Goal: Task Accomplishment & Management: Complete application form

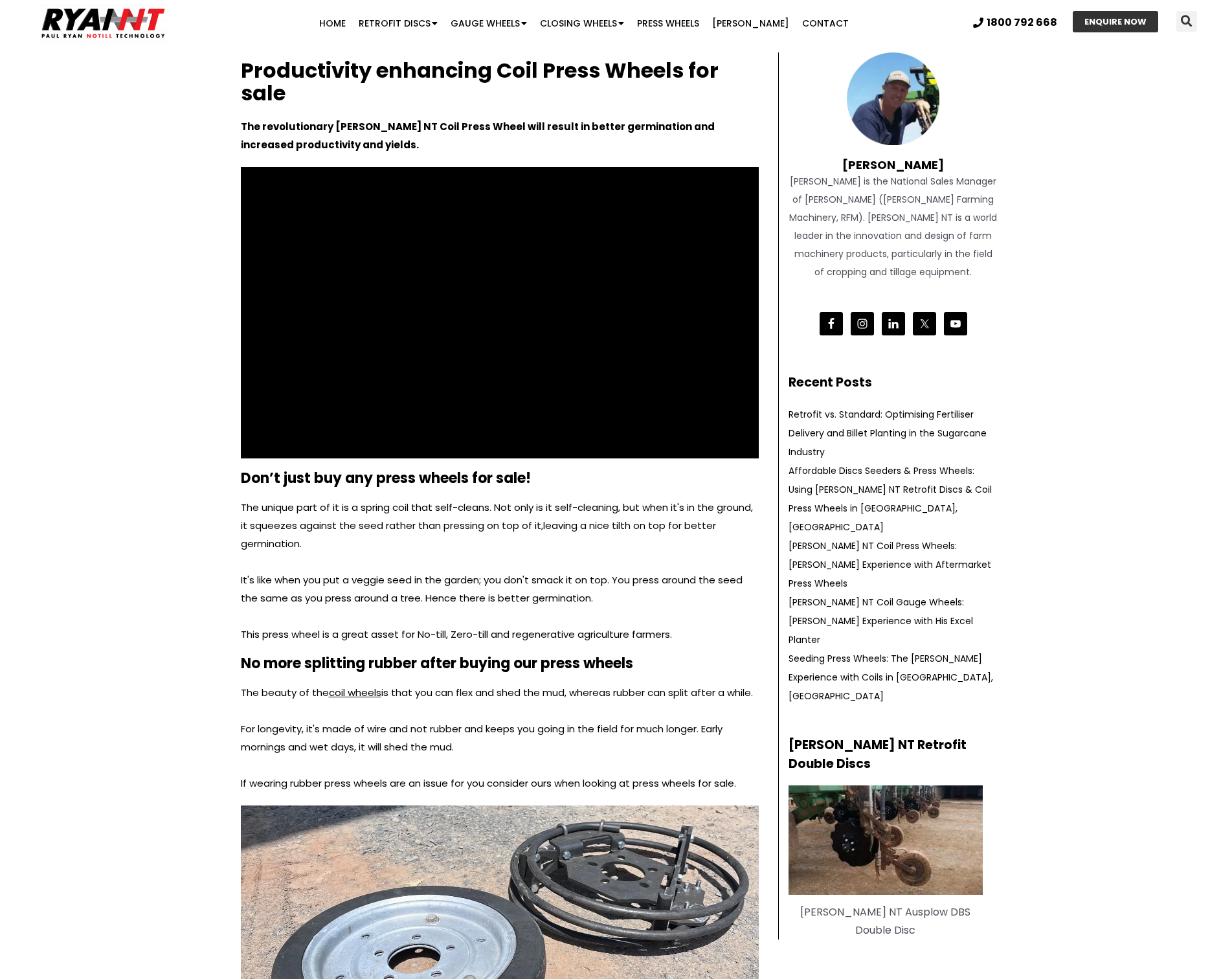
scroll to position [388, 0]
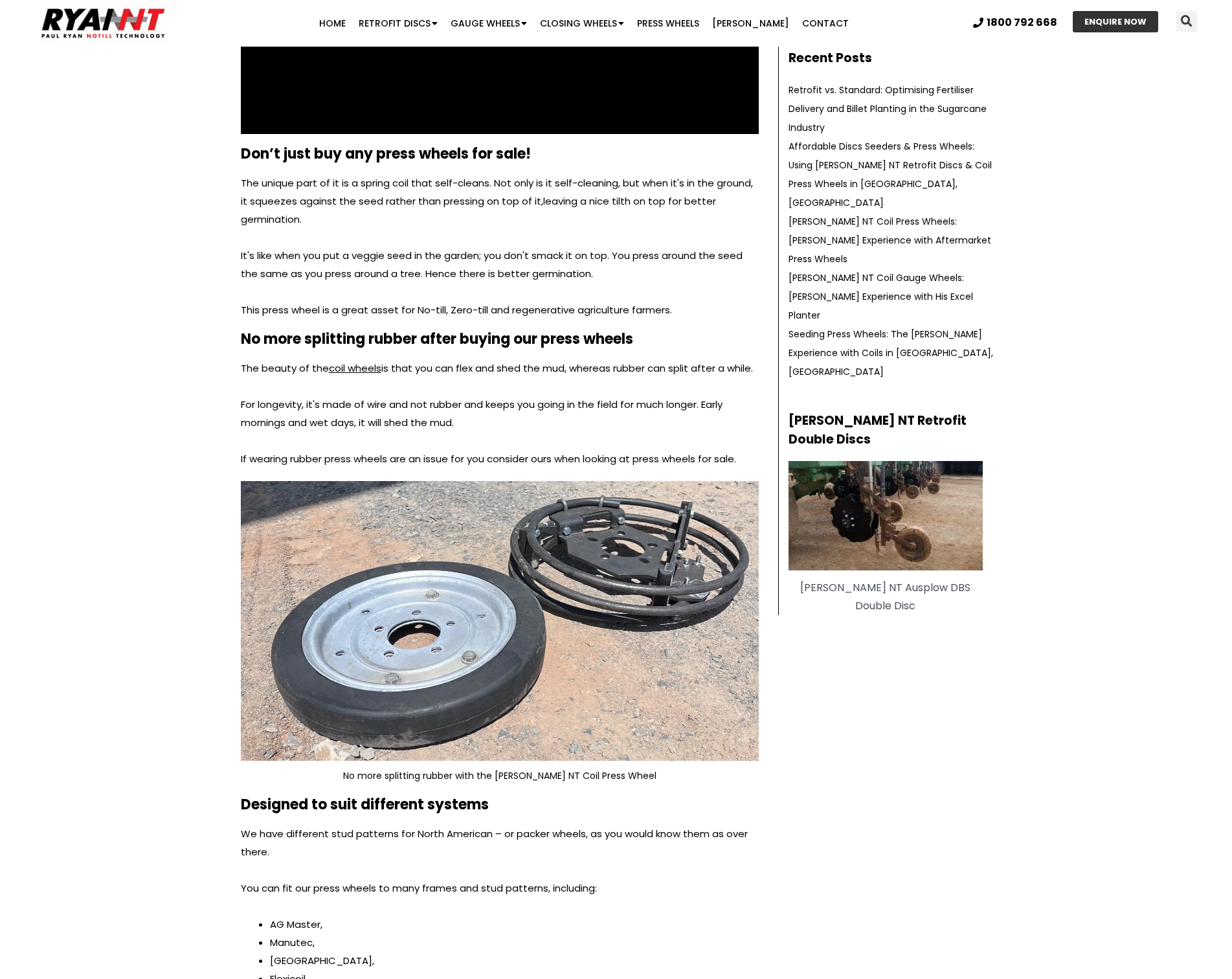
click at [488, 778] on p "No more splitting rubber with the RYAN NT Coil Press Wheel" at bounding box center [500, 776] width 518 height 18
click at [489, 778] on p "No more splitting rubber with the RYAN NT Coil Press Wheel" at bounding box center [500, 776] width 518 height 18
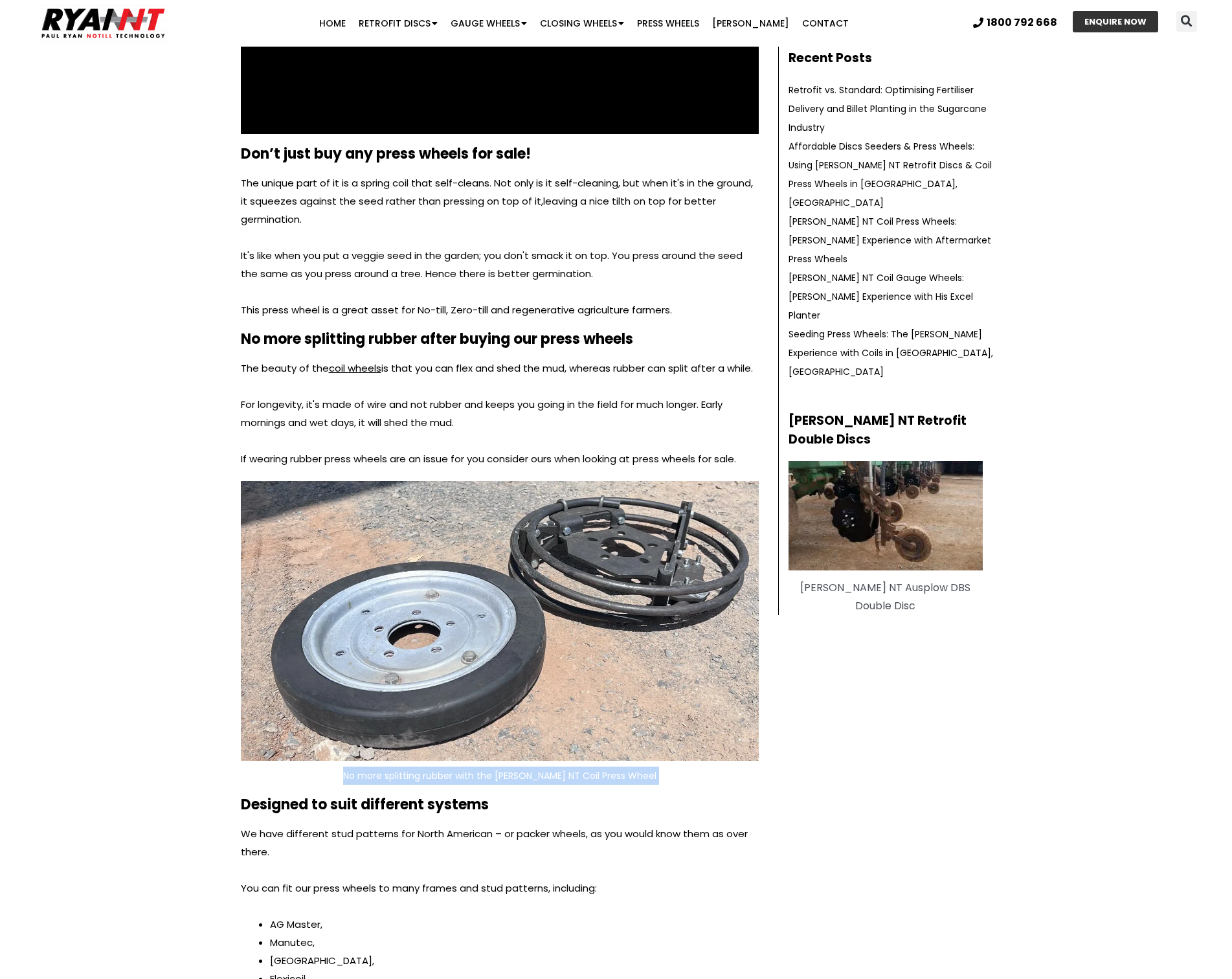
click at [489, 778] on p "No more splitting rubber with the RYAN NT Coil Press Wheel" at bounding box center [500, 776] width 518 height 18
drag, startPoint x: 489, startPoint y: 778, endPoint x: 396, endPoint y: 779, distance: 93.0
click at [396, 779] on p "No more splitting rubber with the RYAN NT Coil Press Wheel" at bounding box center [500, 776] width 518 height 18
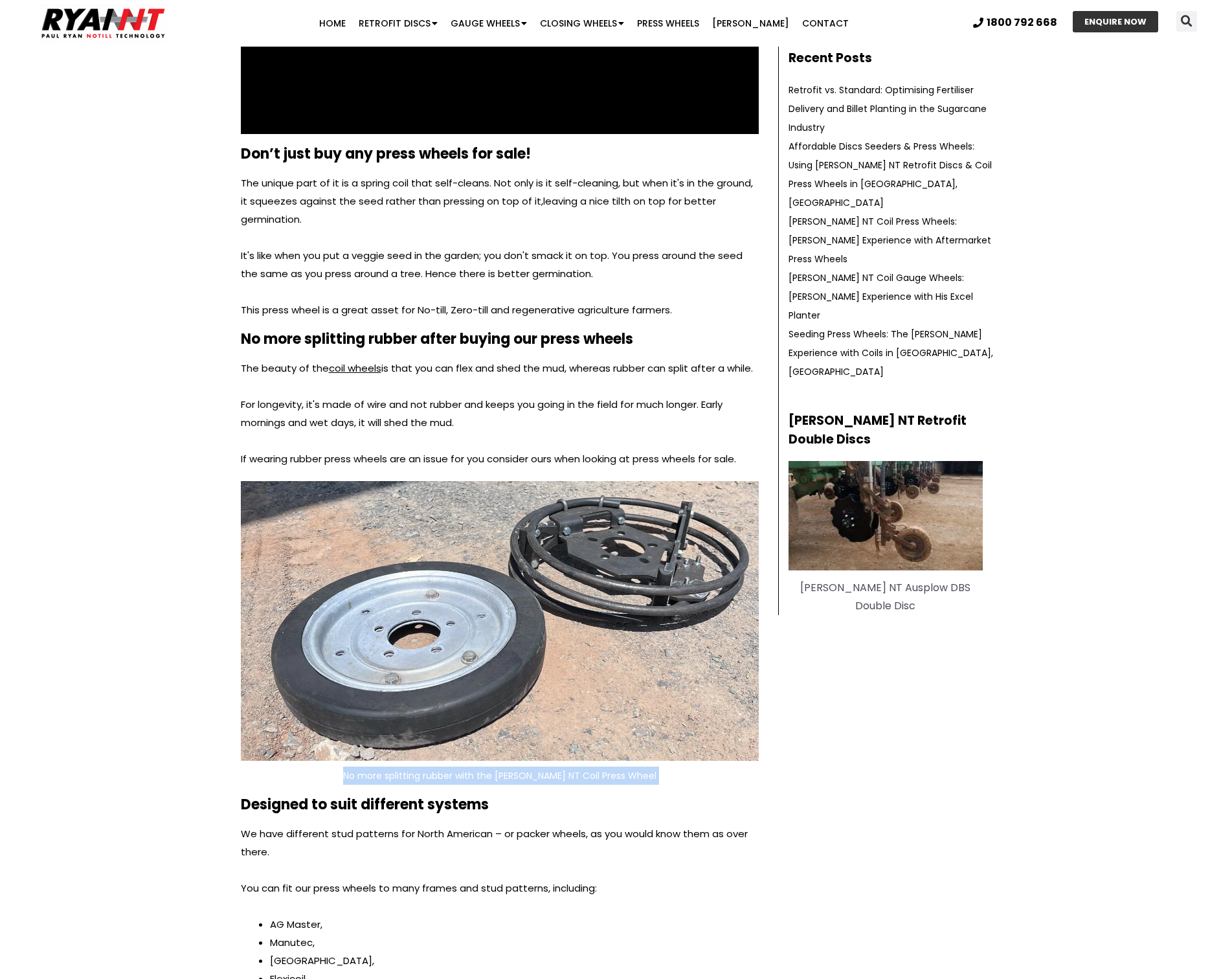
click at [397, 787] on div "No more splitting rubber with the RYAN NT Coil Press Wheel" at bounding box center [500, 633] width 531 height 317
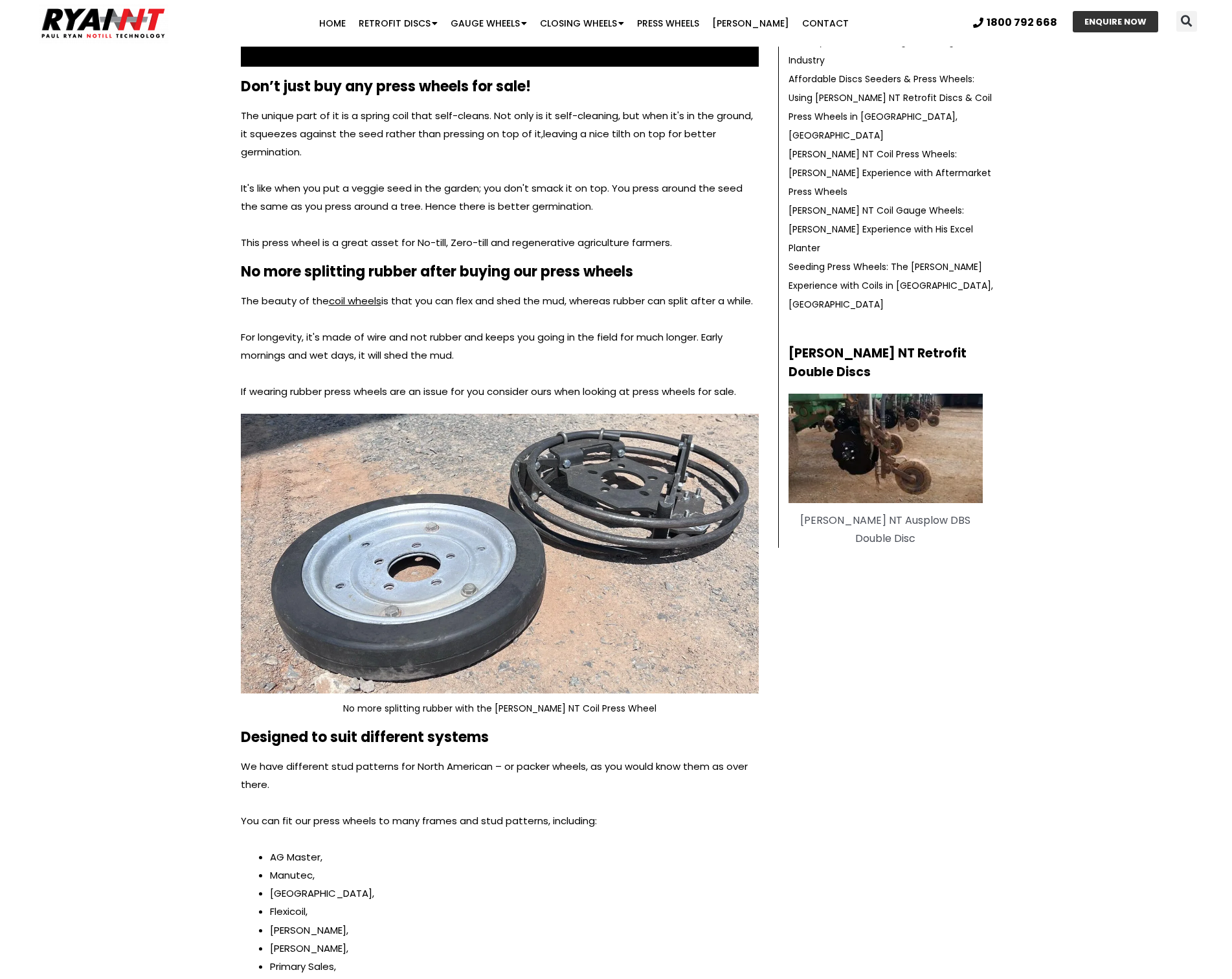
scroll to position [518, 0]
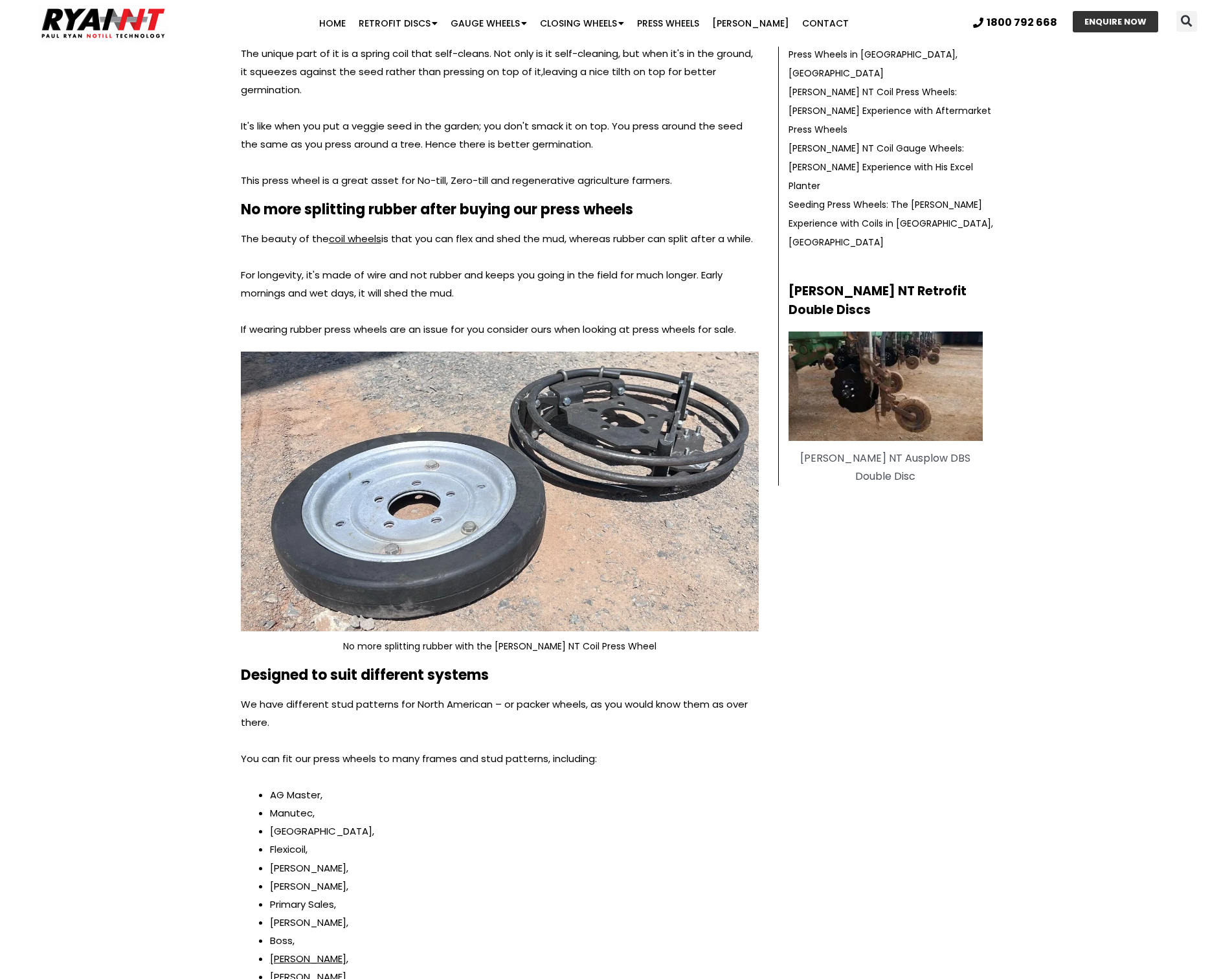
click at [432, 762] on p "You can fit our press wheels to many frames and stud patterns, including:" at bounding box center [500, 759] width 518 height 18
click at [366, 755] on p "You can fit our press wheels to many frames and stud patterns, including:" at bounding box center [500, 759] width 518 height 18
click at [274, 786] on li "AG Master," at bounding box center [514, 795] width 489 height 18
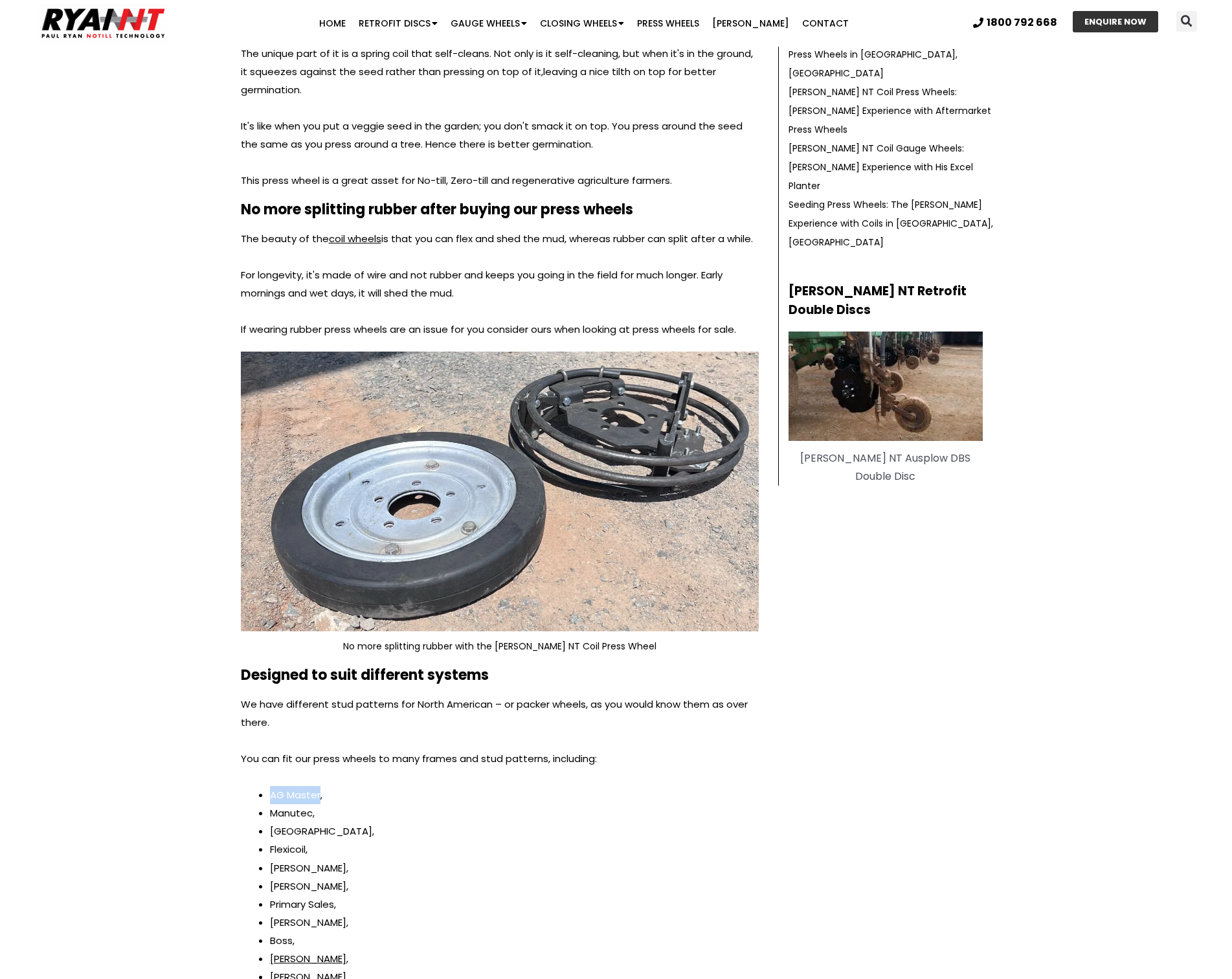
drag, startPoint x: 269, startPoint y: 796, endPoint x: 320, endPoint y: 799, distance: 51.1
click at [320, 799] on li "AG Master," at bounding box center [514, 795] width 489 height 18
copy li "AG Master"
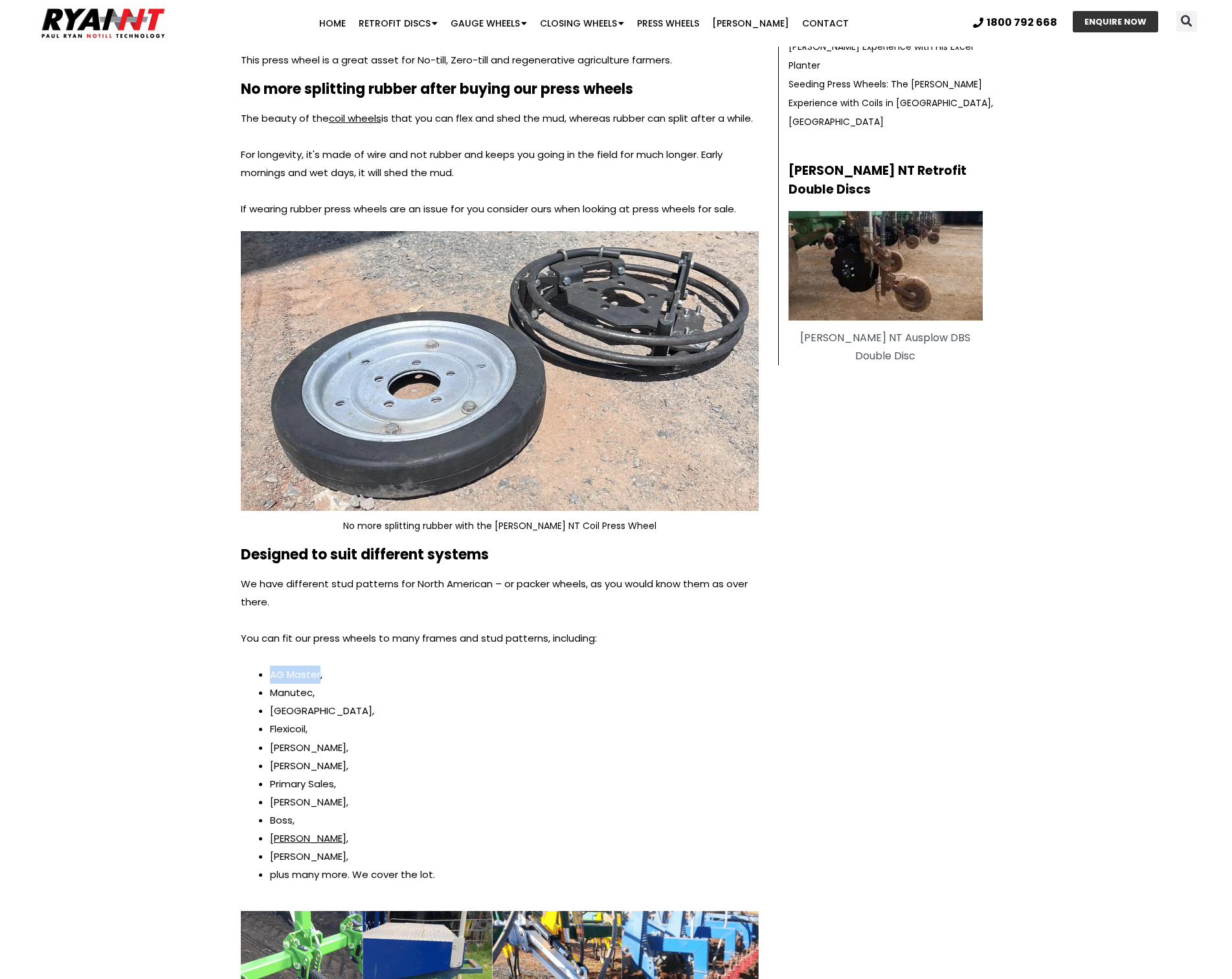
scroll to position [647, 0]
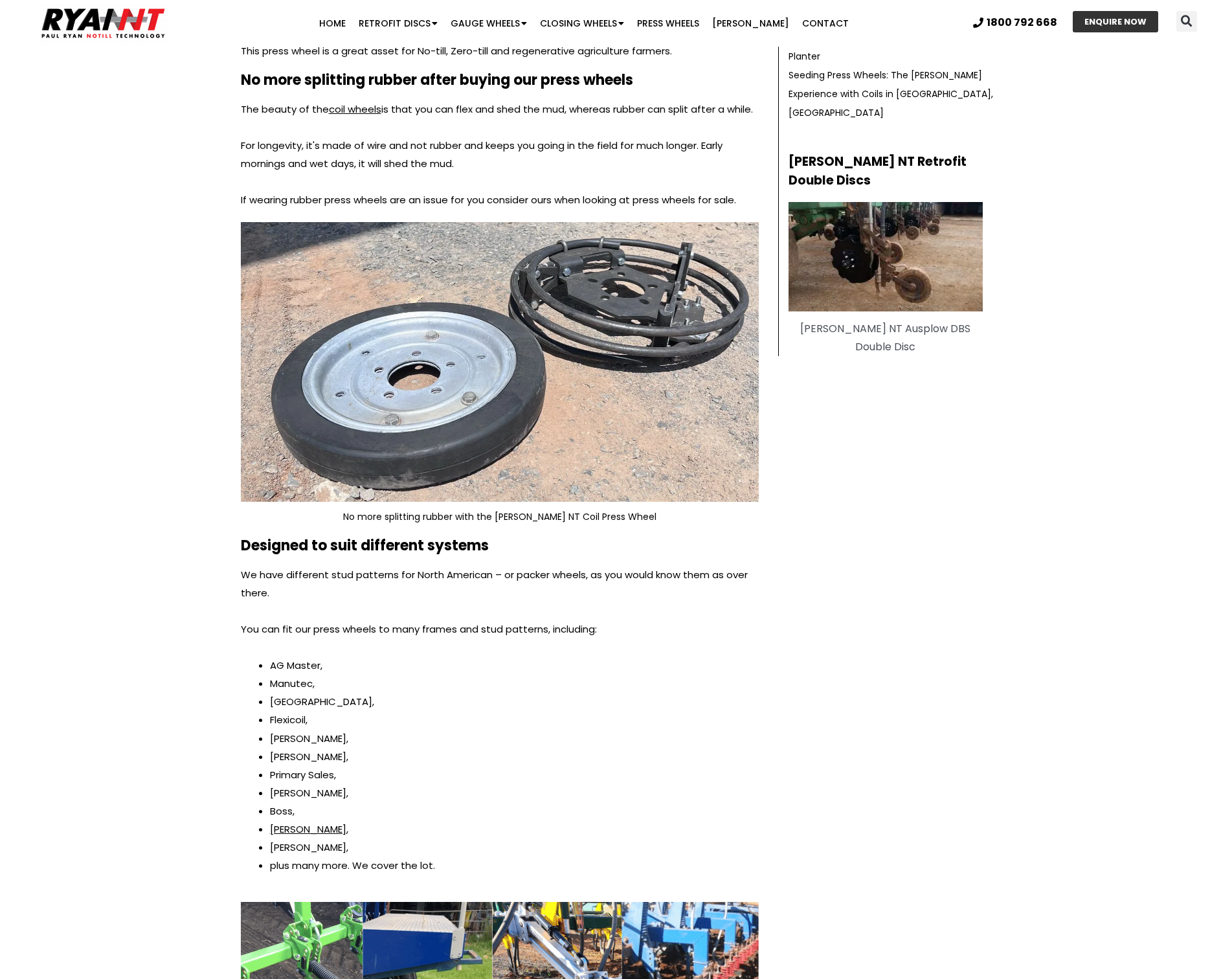
click at [294, 699] on li "Great Plains," at bounding box center [514, 702] width 489 height 18
drag, startPoint x: 273, startPoint y: 699, endPoint x: 326, endPoint y: 704, distance: 53.2
click at [326, 704] on li "Great Plains," at bounding box center [514, 702] width 489 height 18
copy li "Great Plains"
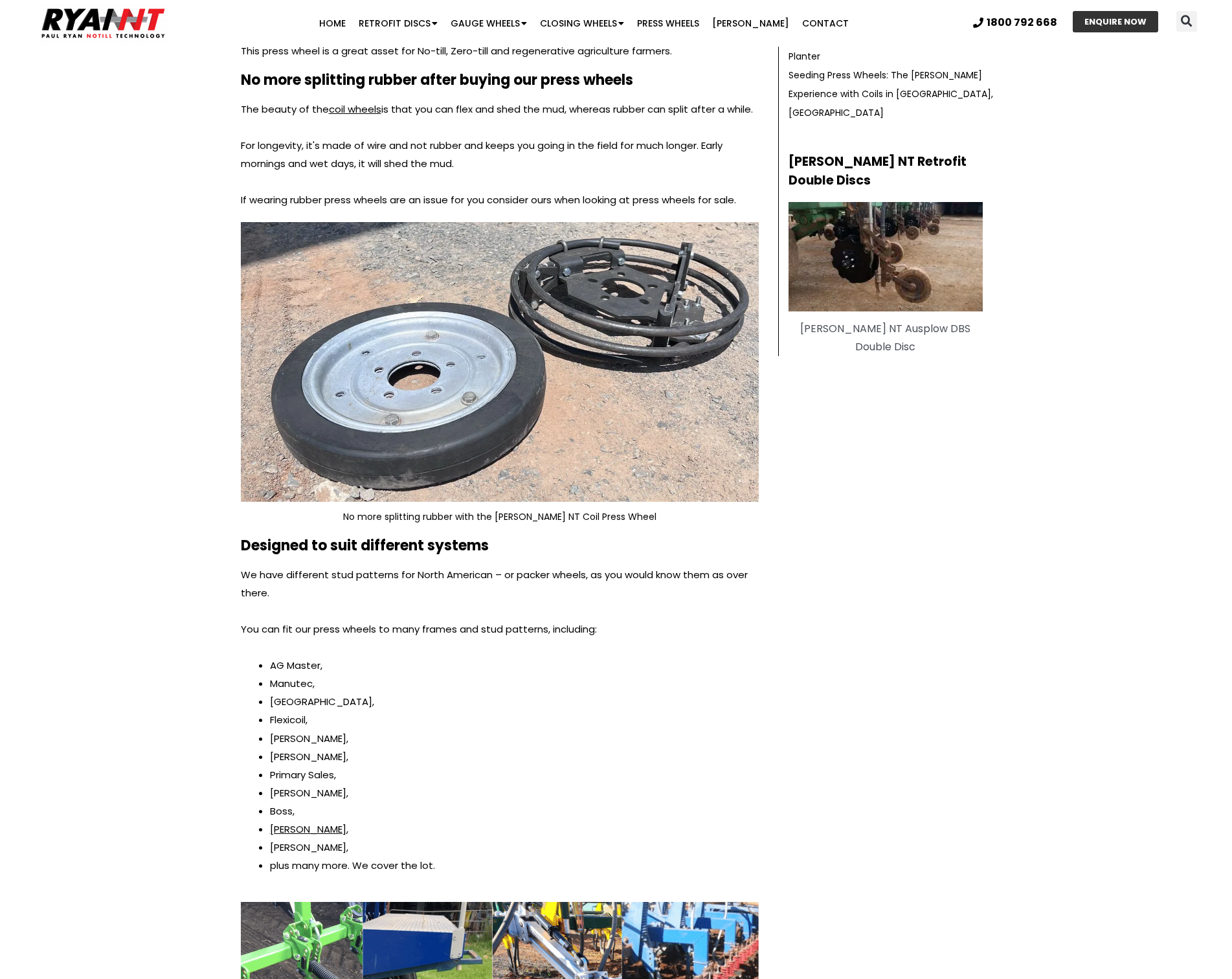
click at [291, 722] on li "Flexicoil," at bounding box center [514, 720] width 489 height 18
copy li "Flexicoil"
click at [290, 736] on li "Duncan," at bounding box center [514, 739] width 489 height 18
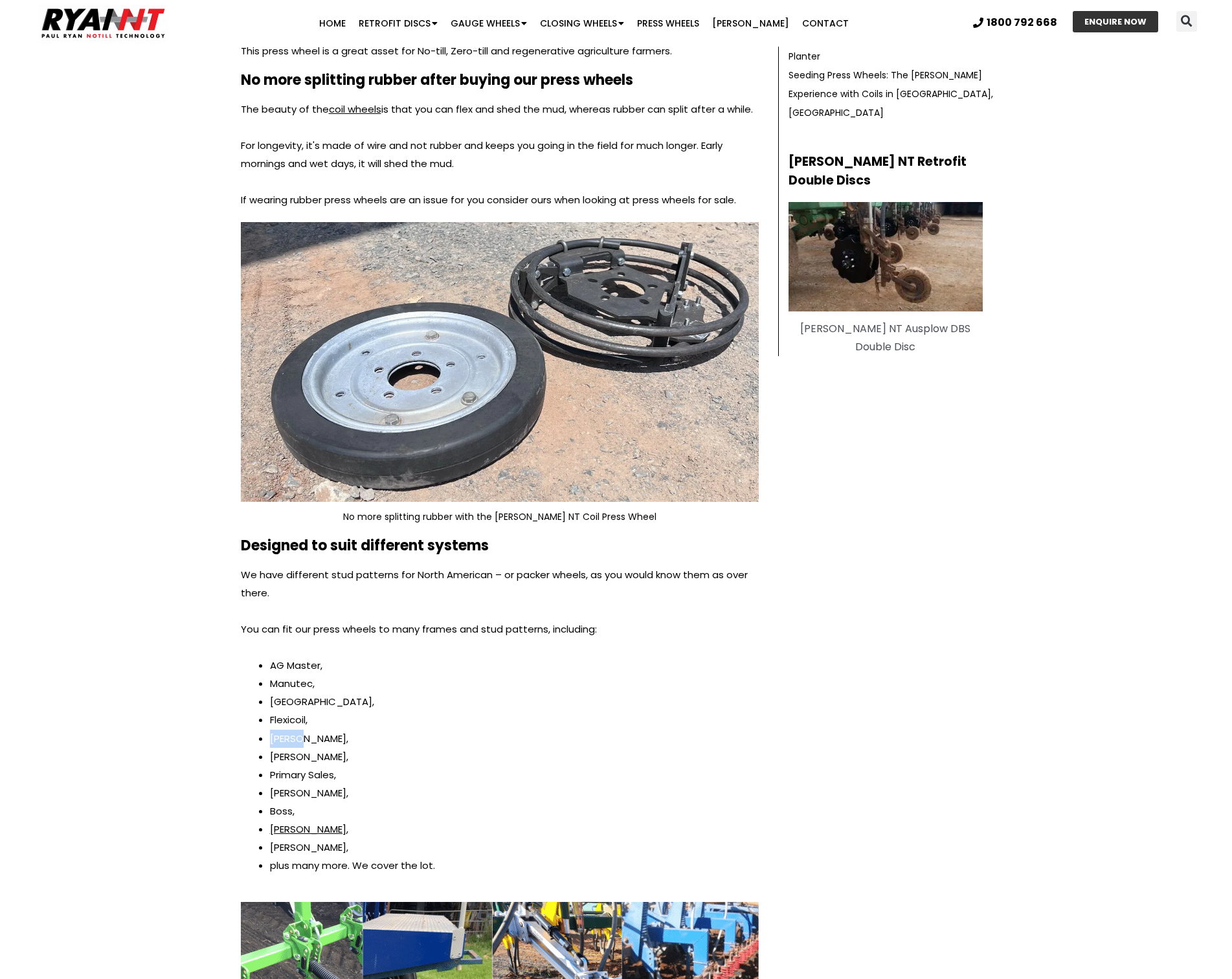
copy li "Duncan"
click at [313, 758] on li "John Shearer," at bounding box center [514, 757] width 489 height 18
copy li "John Shearer,"
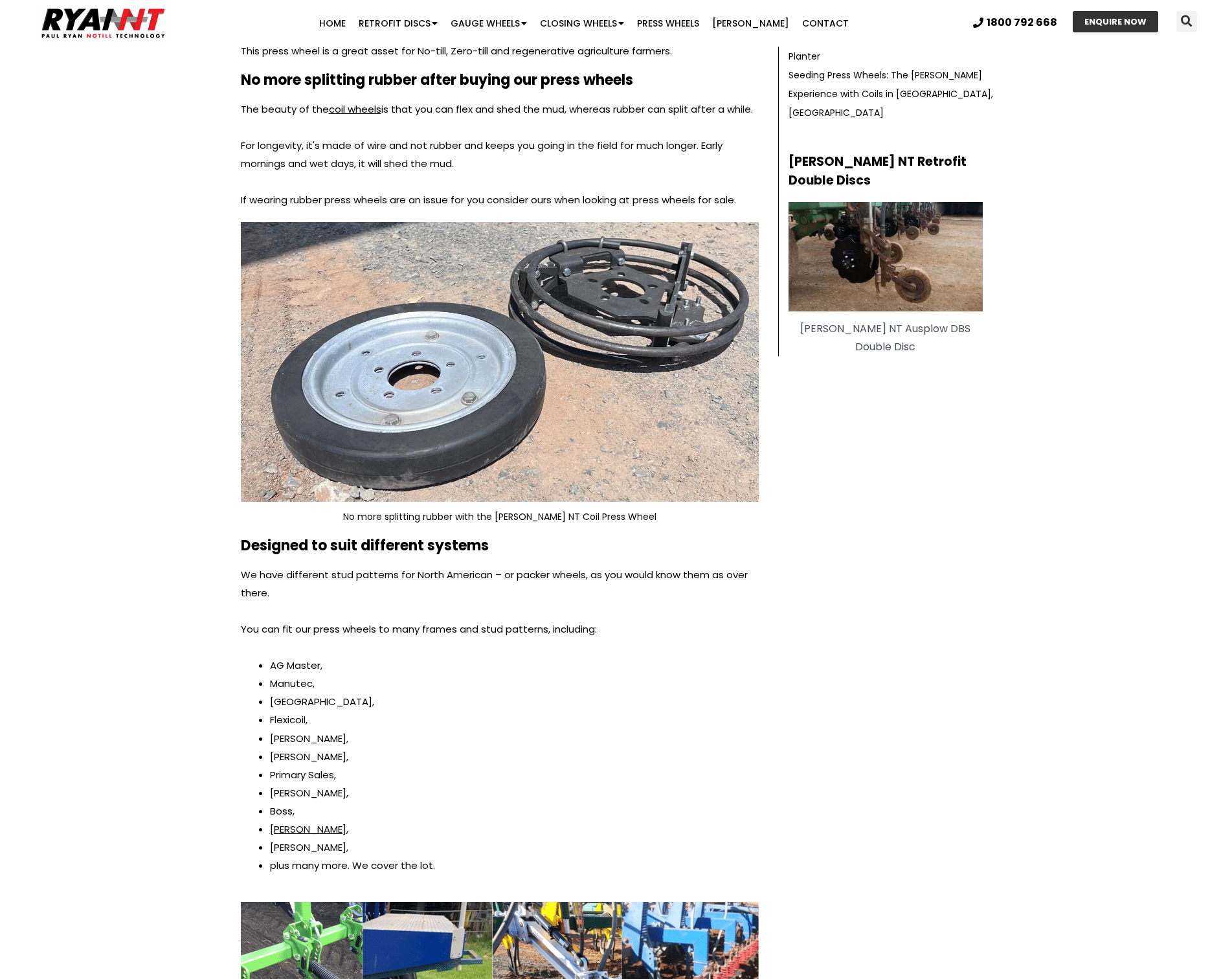
click at [291, 772] on li "Primary Sales," at bounding box center [514, 775] width 489 height 18
copy li "Primary Sales,"
click at [930, 584] on div "Paul Ryan Paul Ryan is the National Sales Manager of RYAN NT (Ryan Farming Mach…" at bounding box center [888, 791] width 233 height 2657
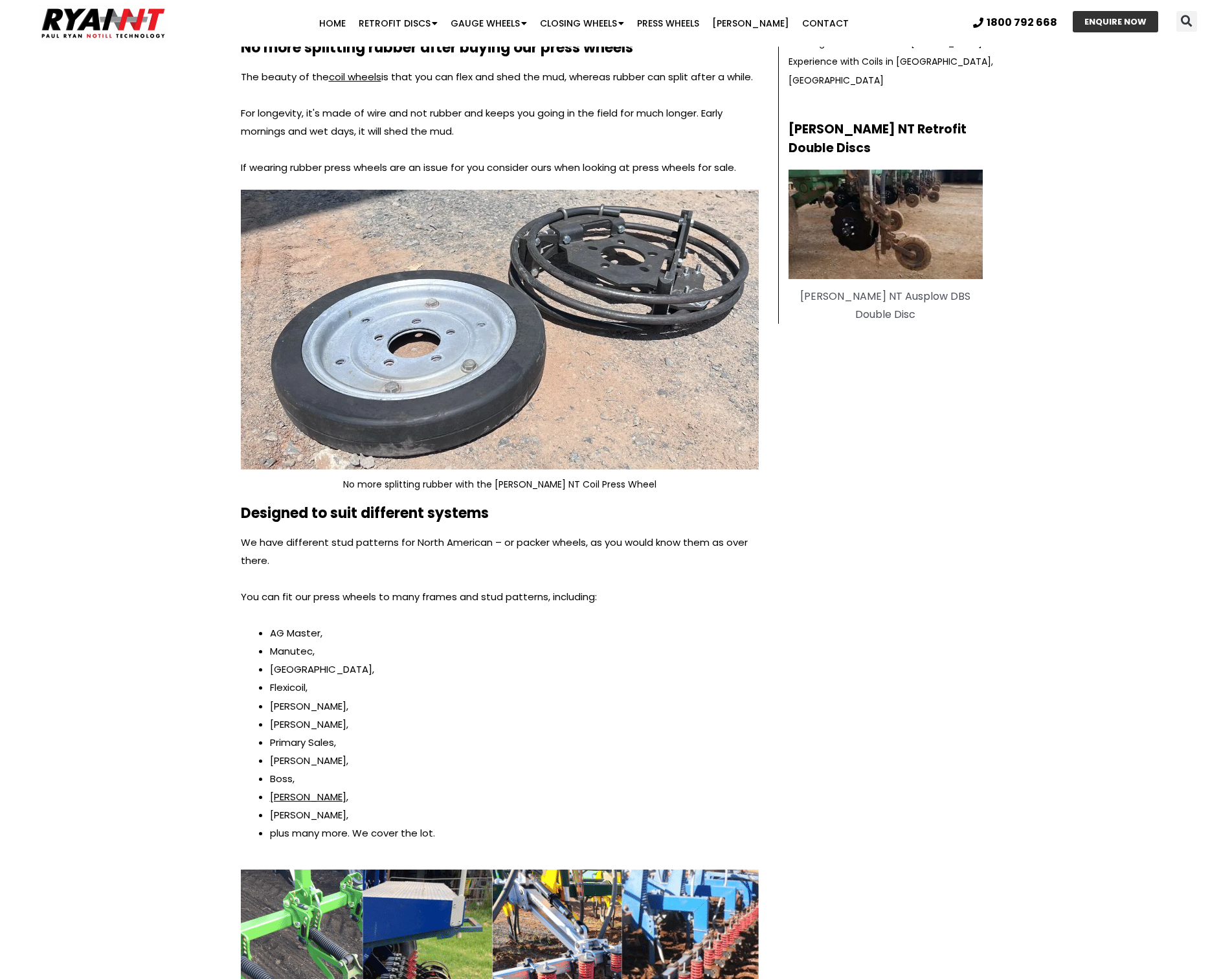
scroll to position [777, 0]
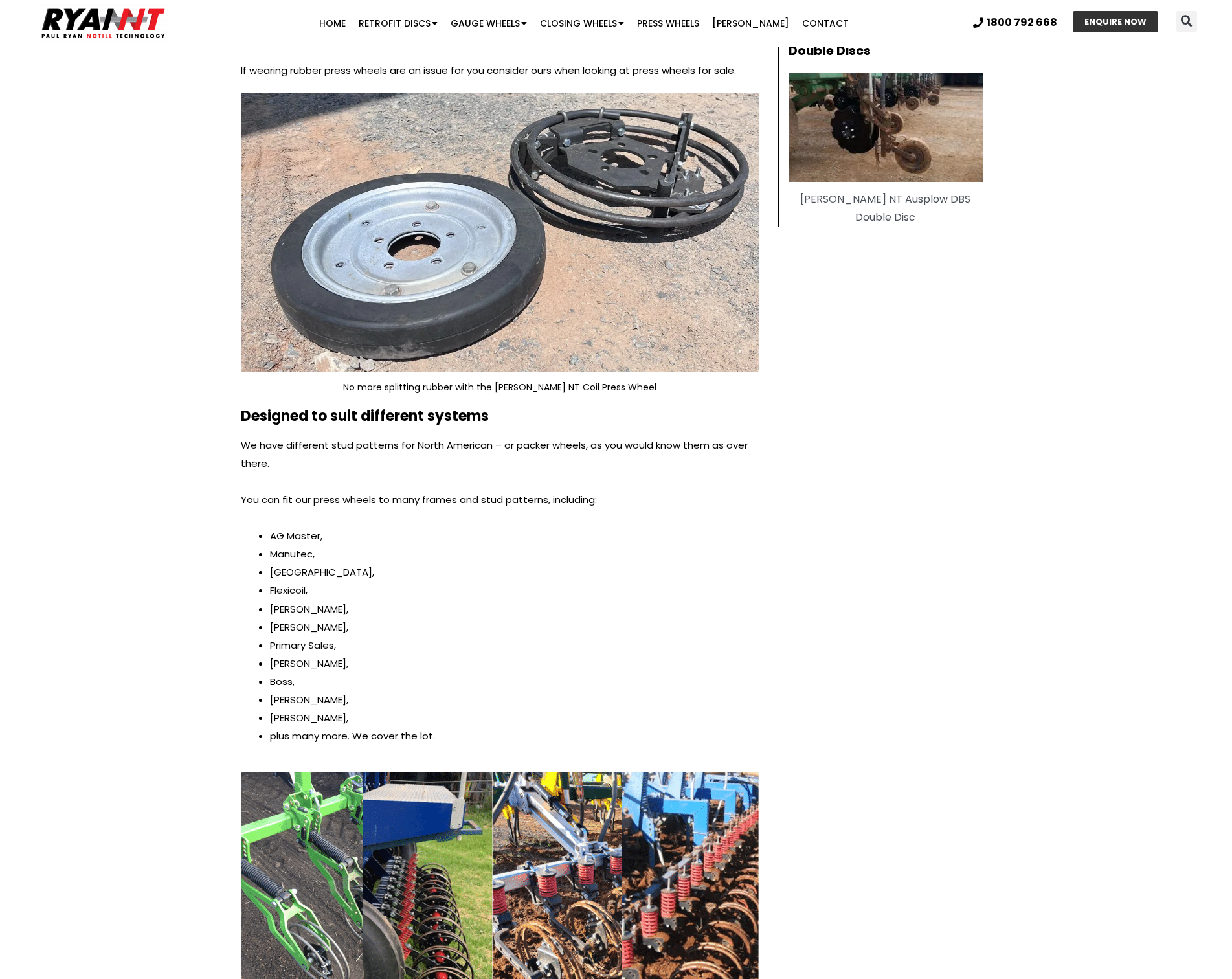
click at [282, 686] on li "Boss," at bounding box center [514, 682] width 489 height 18
click at [284, 665] on li "Gessner," at bounding box center [514, 664] width 489 height 18
copy li "Gessner"
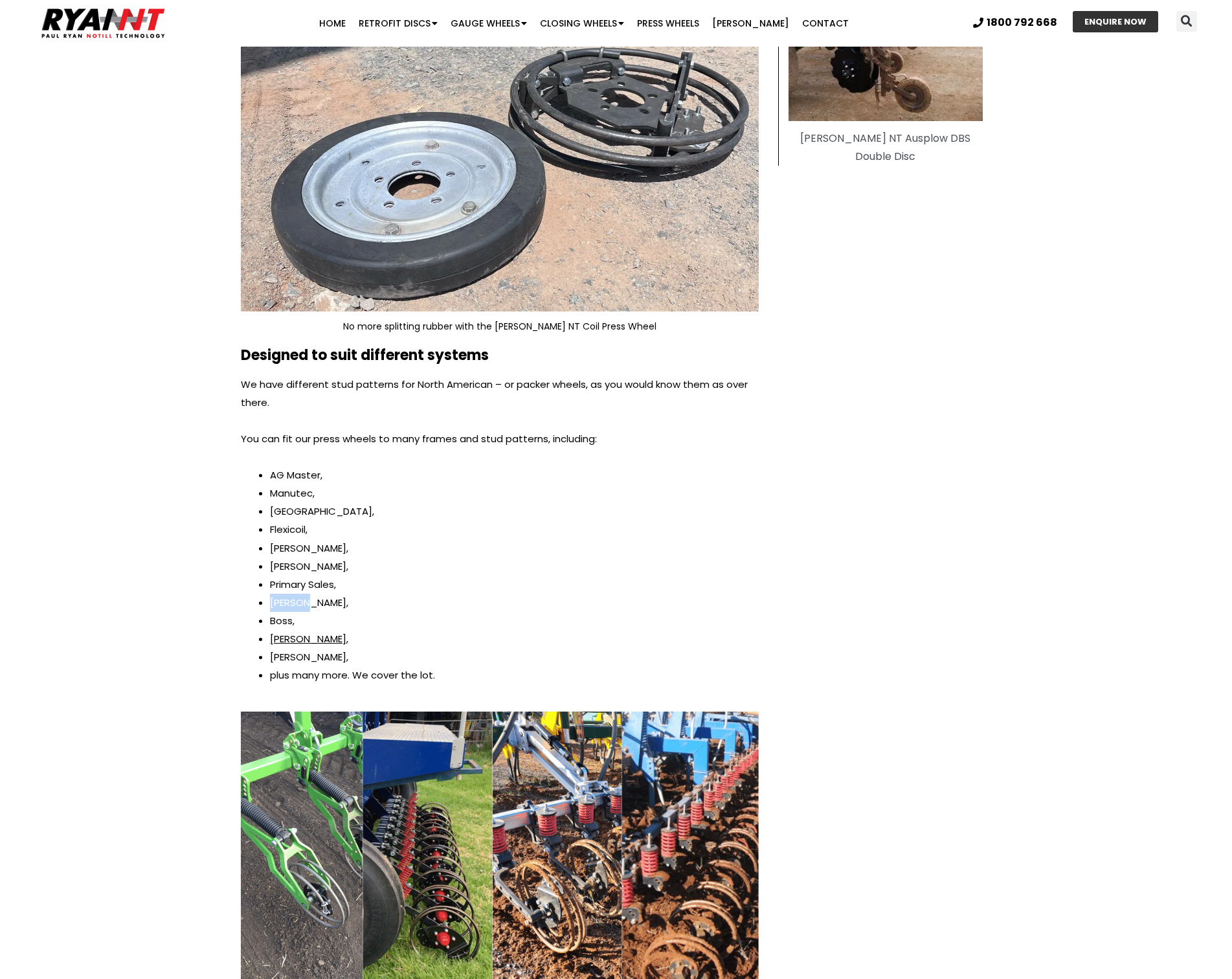
scroll to position [842, 0]
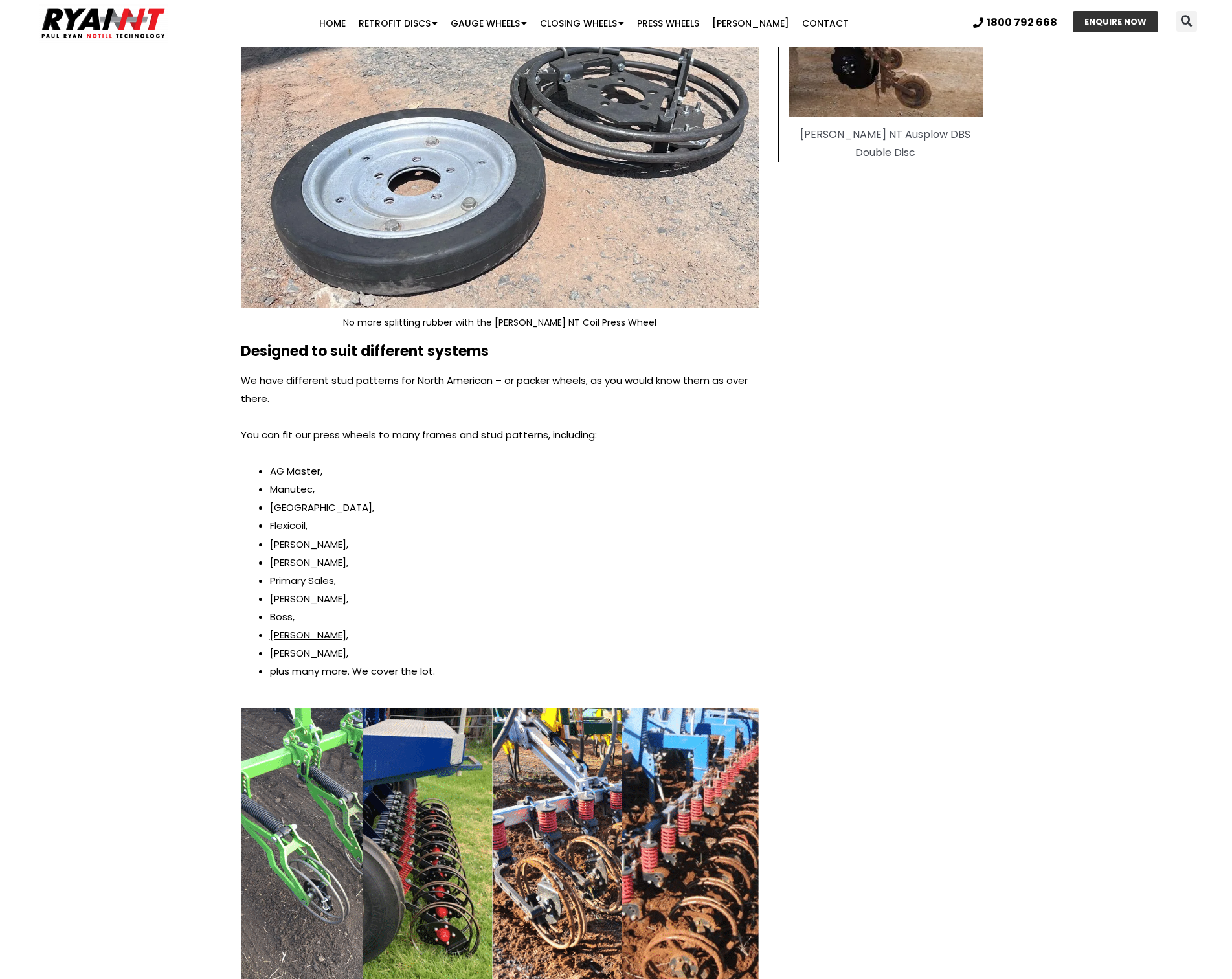
click at [282, 616] on li "Boss," at bounding box center [514, 617] width 489 height 18
copy li "Boss"
drag, startPoint x: 364, startPoint y: 592, endPoint x: 295, endPoint y: 627, distance: 77.4
click at [364, 592] on li "Gessner," at bounding box center [514, 599] width 489 height 18
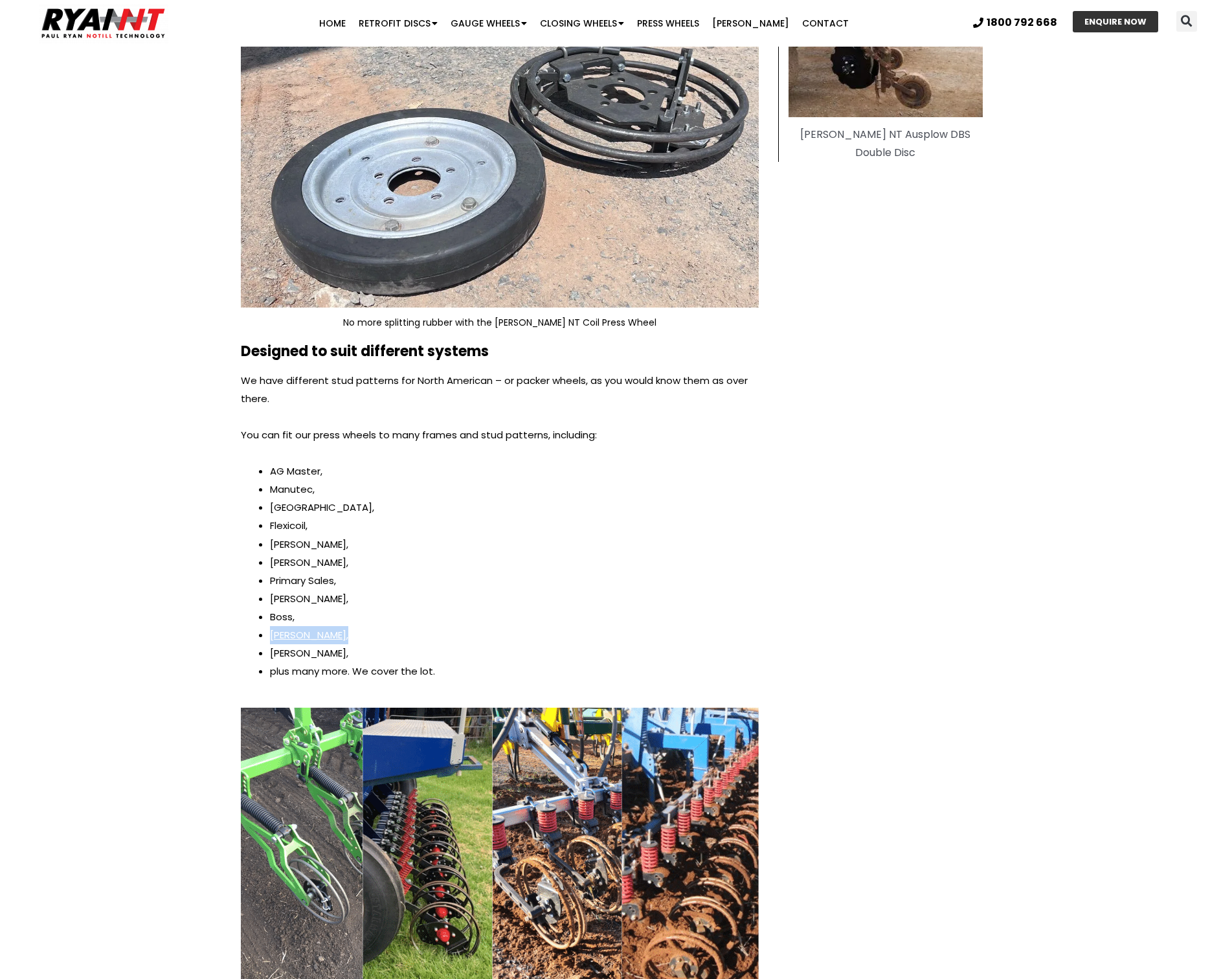
drag, startPoint x: 304, startPoint y: 635, endPoint x: 270, endPoint y: 637, distance: 34.1
click at [270, 637] on li "Morris ," at bounding box center [514, 635] width 489 height 18
copy li "Morris ,"
drag, startPoint x: 322, startPoint y: 651, endPoint x: 272, endPoint y: 655, distance: 50.2
click at [272, 655] on li "John Deere," at bounding box center [514, 653] width 489 height 18
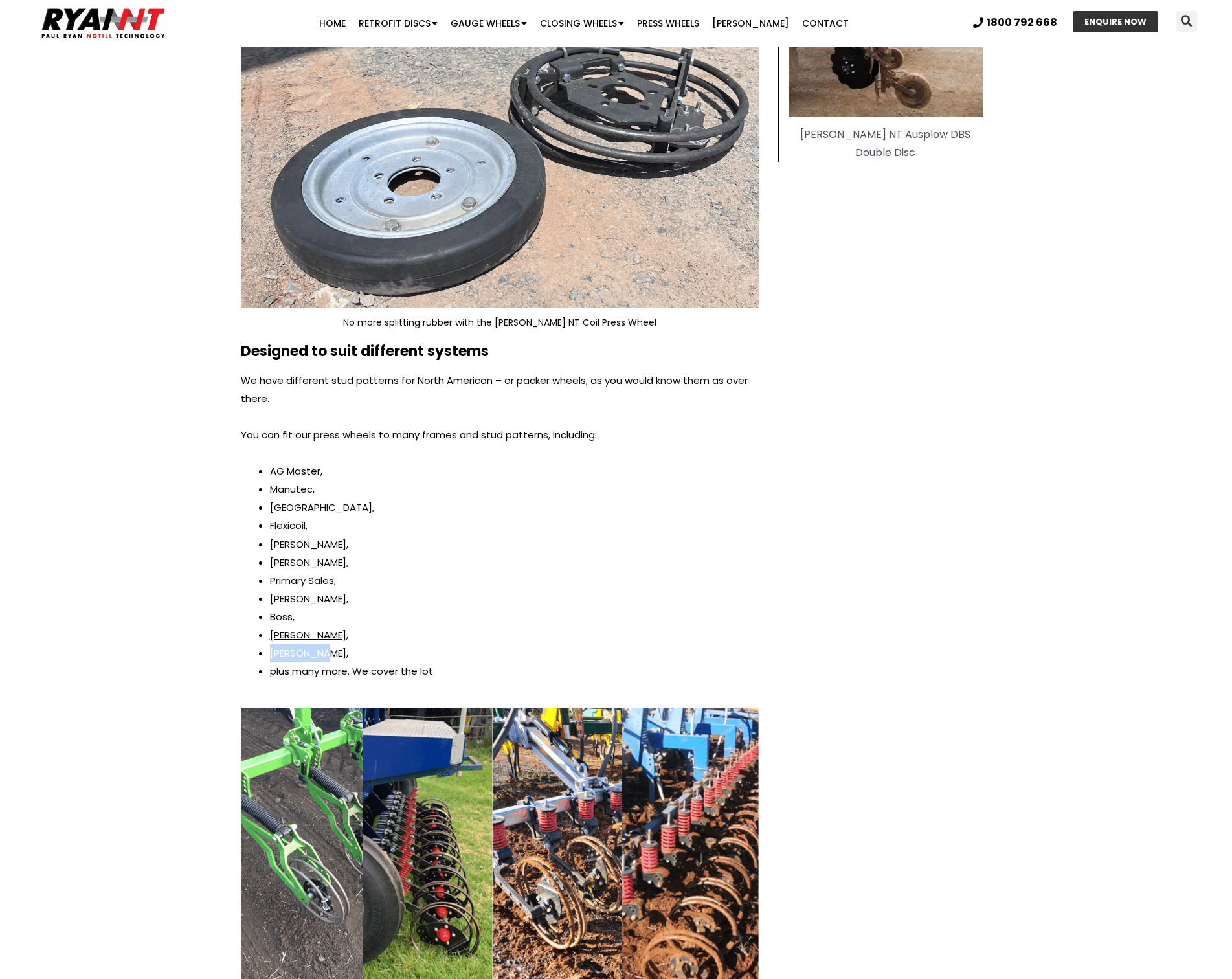
copy li "John Deere"
click at [332, 670] on li "plus many more. We cover the lot." at bounding box center [514, 671] width 489 height 18
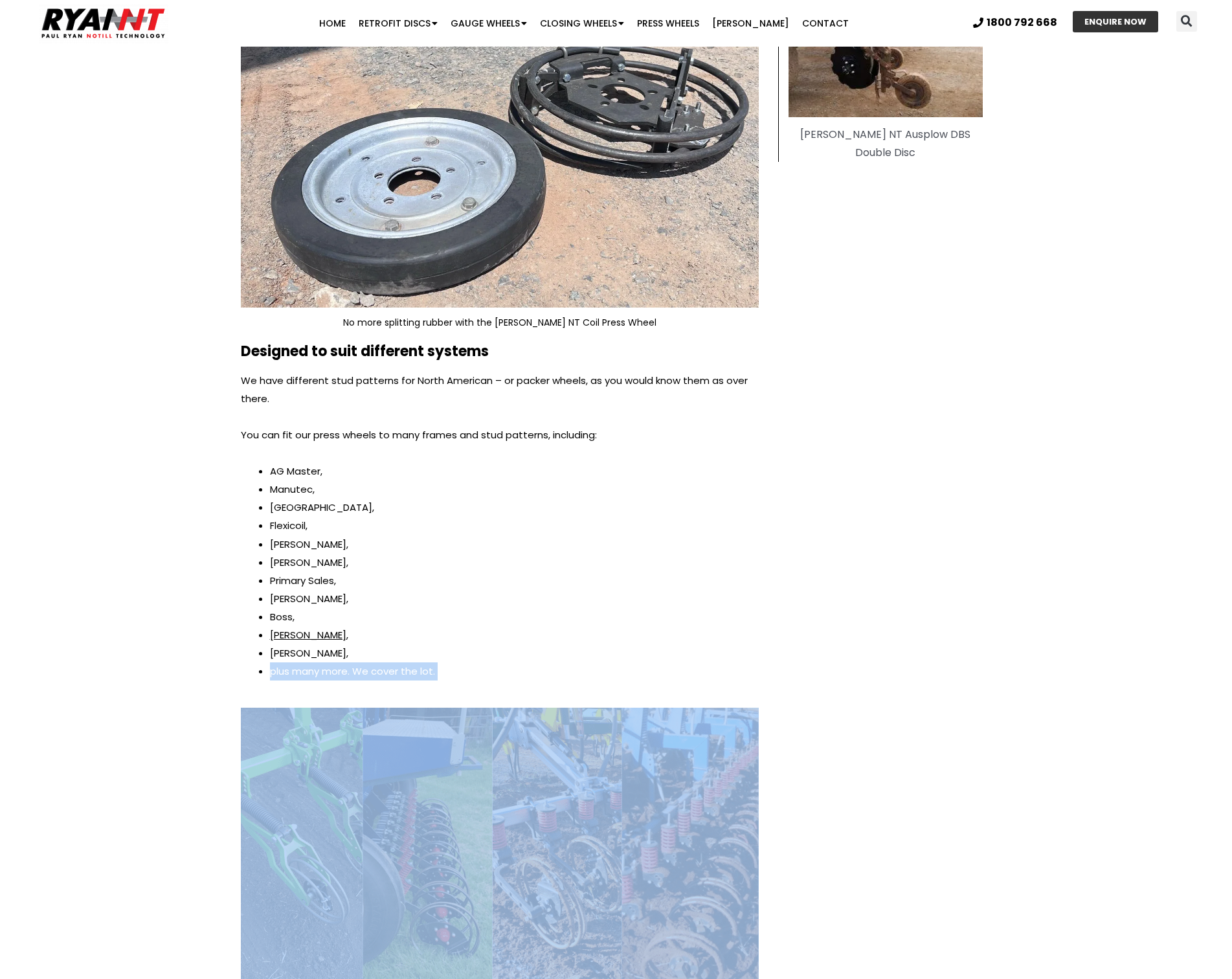
click at [331, 669] on li "plus many more. We cover the lot." at bounding box center [514, 671] width 489 height 18
click at [399, 666] on li "plus many more. We cover the lot." at bounding box center [514, 671] width 489 height 18
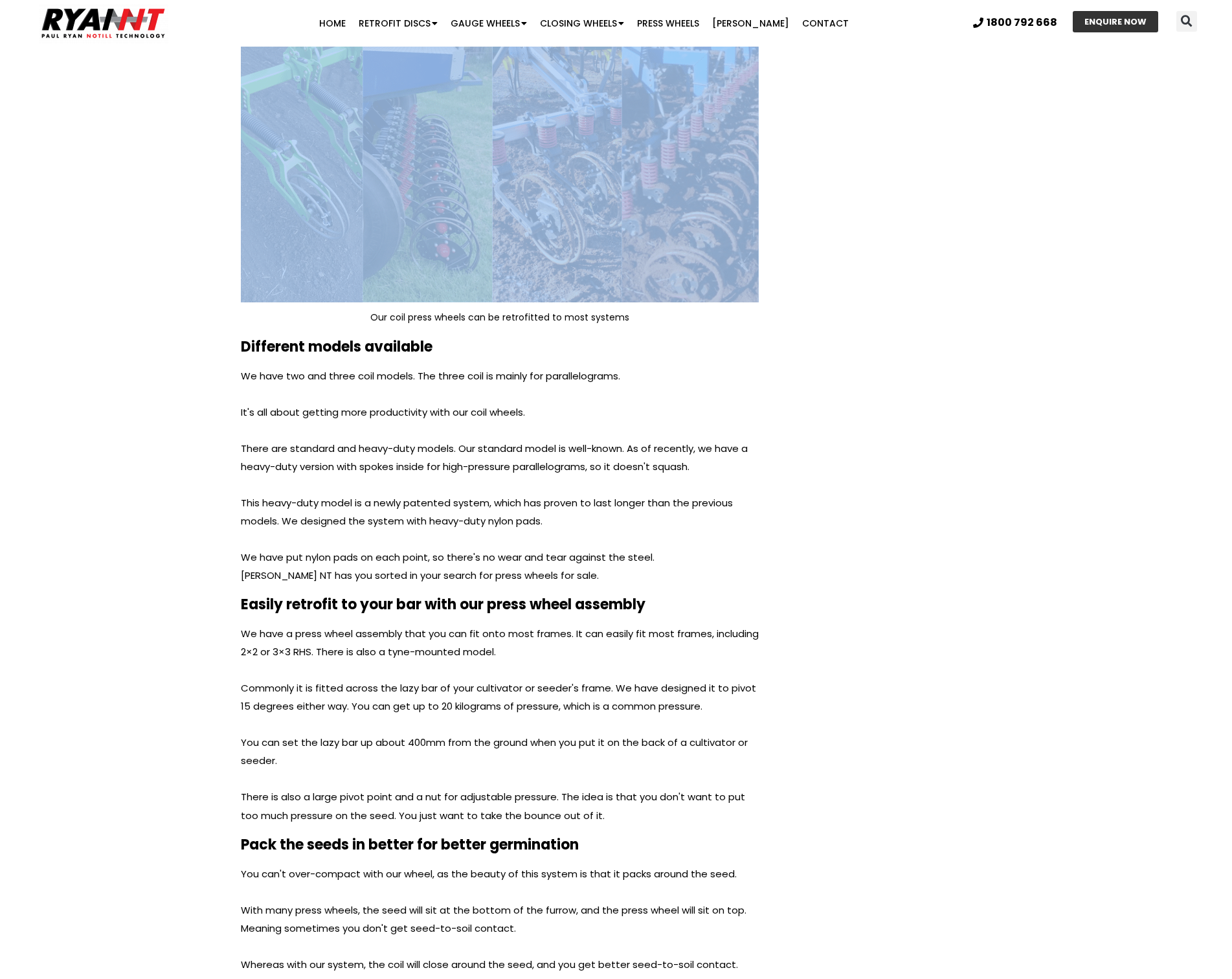
scroll to position [1619, 0]
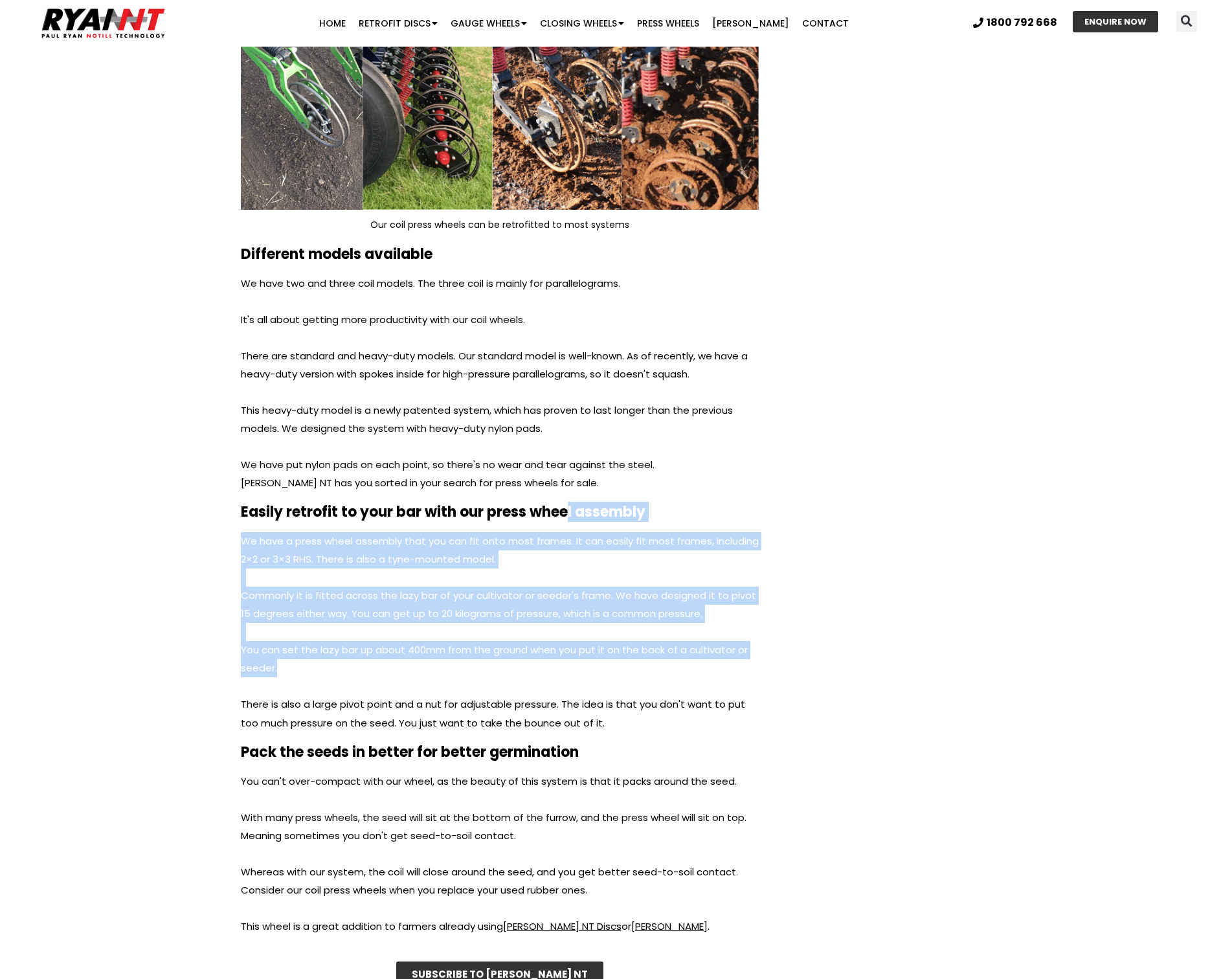
drag, startPoint x: 570, startPoint y: 524, endPoint x: 634, endPoint y: 685, distance: 173.3
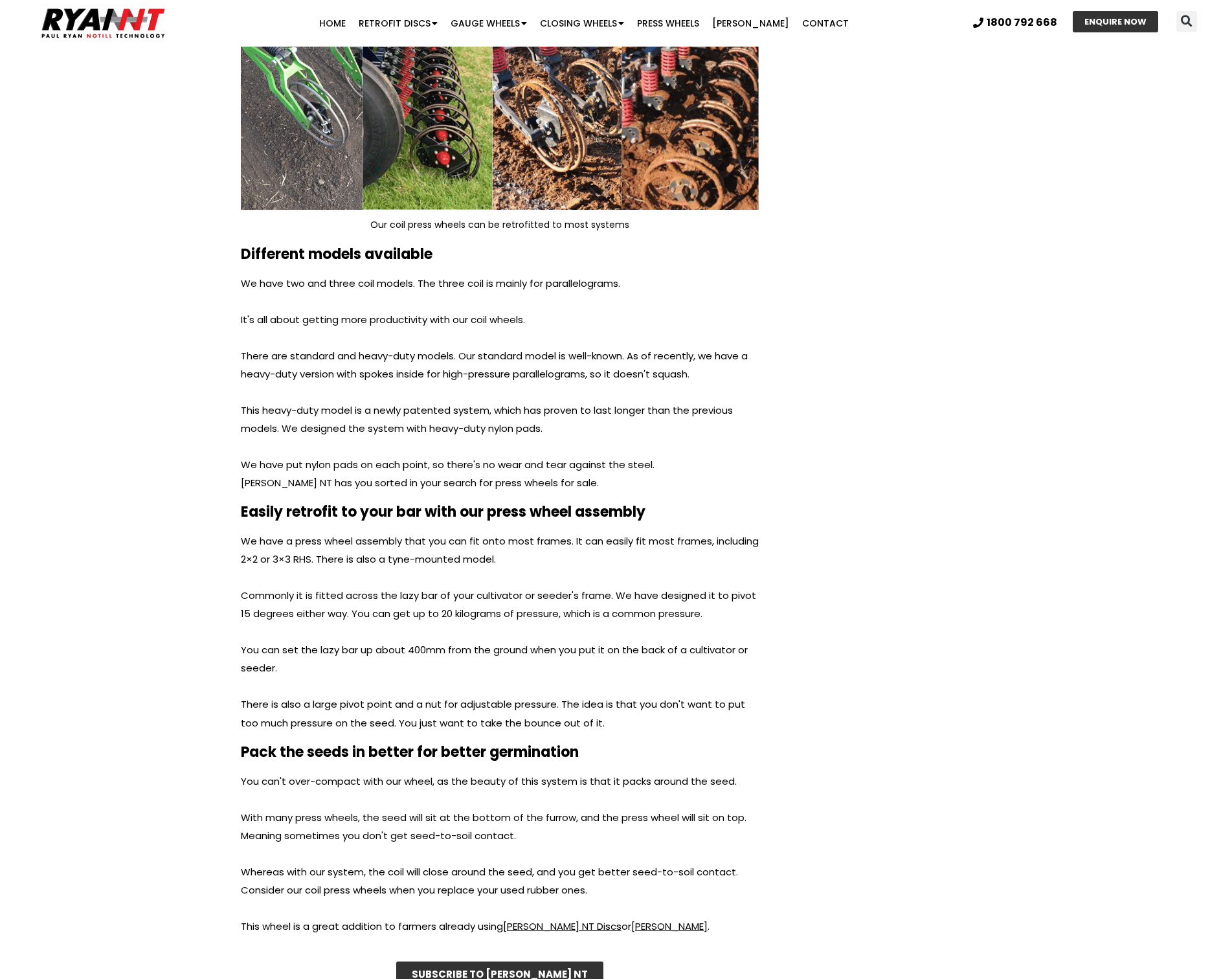
click at [646, 708] on p "There is also a large pivot point and a nut for adjustable pressure. The idea i…" at bounding box center [500, 714] width 518 height 36
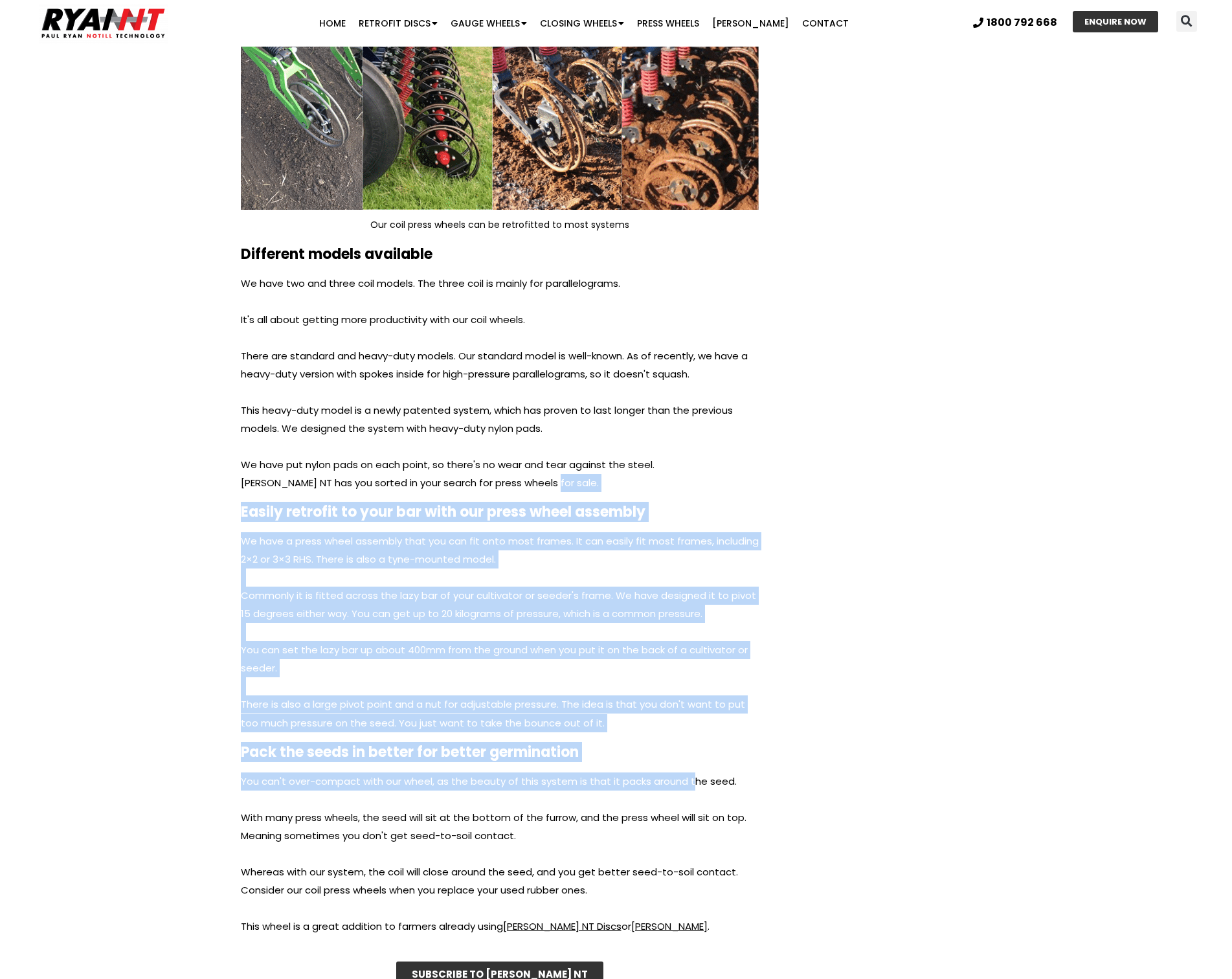
drag, startPoint x: 692, startPoint y: 767, endPoint x: 574, endPoint y: 456, distance: 332.6
click at [574, 456] on p "We have put nylon pads on each point, so there's no wear and tear against the s…" at bounding box center [500, 465] width 518 height 18
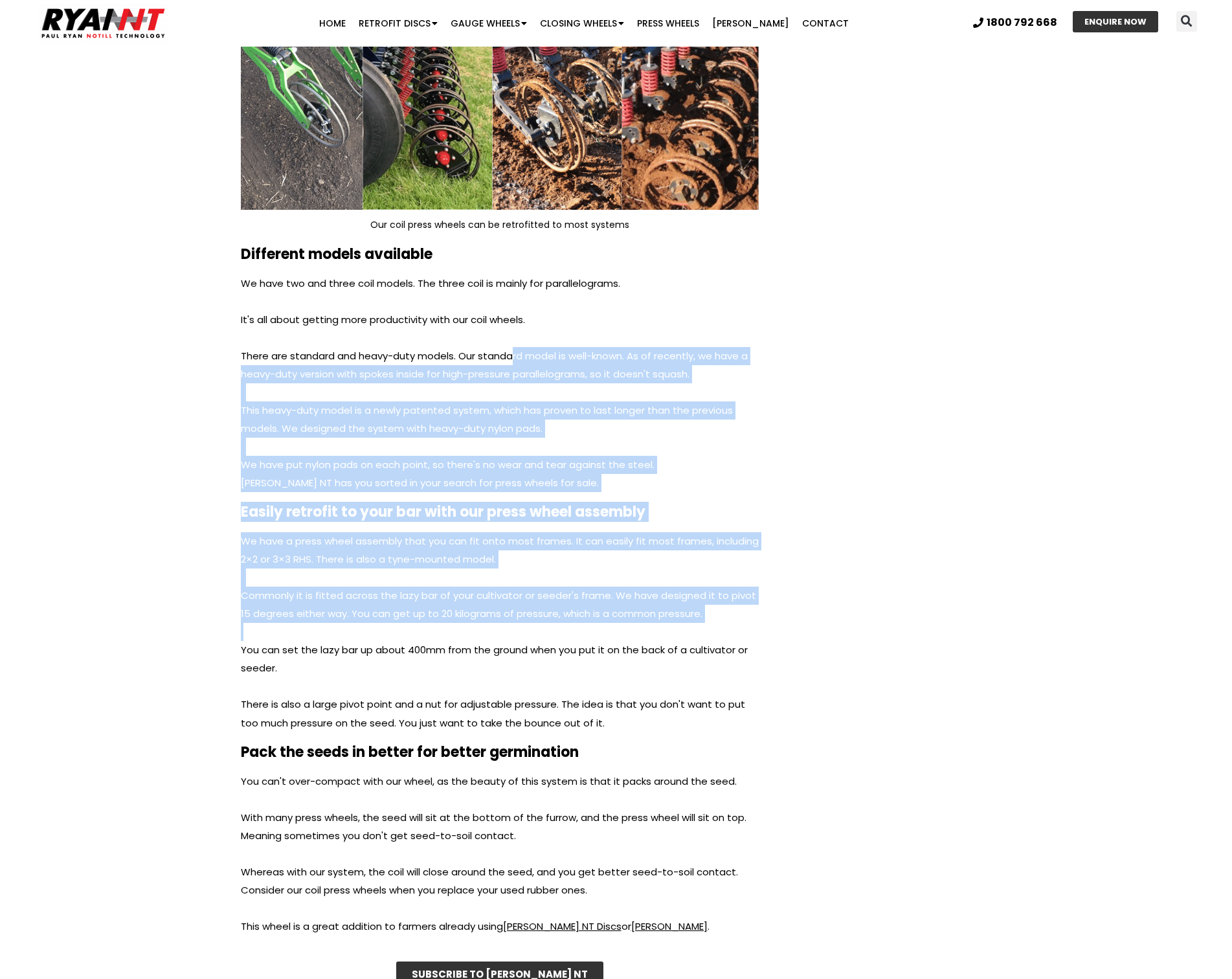
drag, startPoint x: 511, startPoint y: 354, endPoint x: 530, endPoint y: 657, distance: 303.6
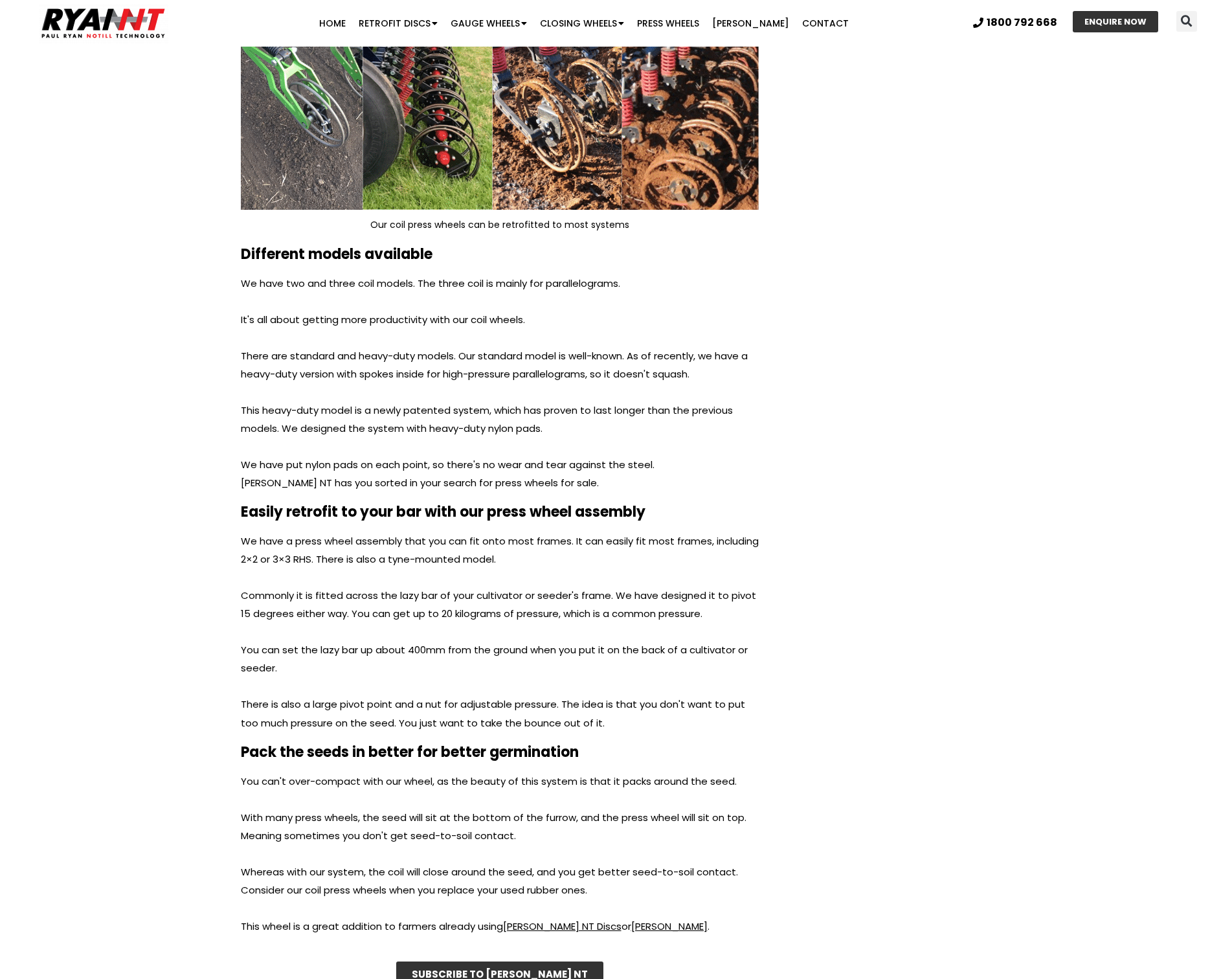
click at [532, 663] on p "You can set the lazy bar up about 400mm from the ground when you put it on the …" at bounding box center [500, 659] width 518 height 36
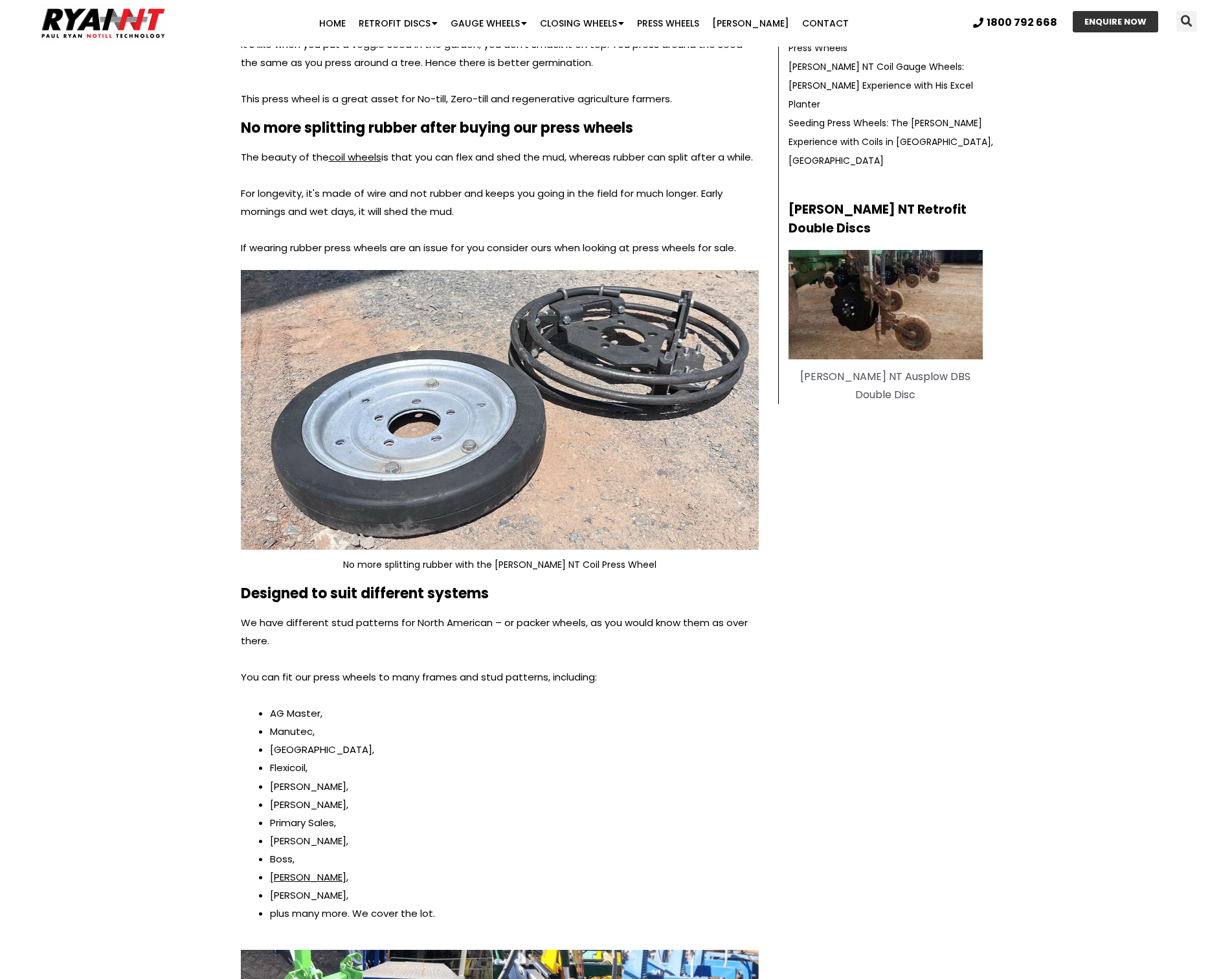
scroll to position [712, 0]
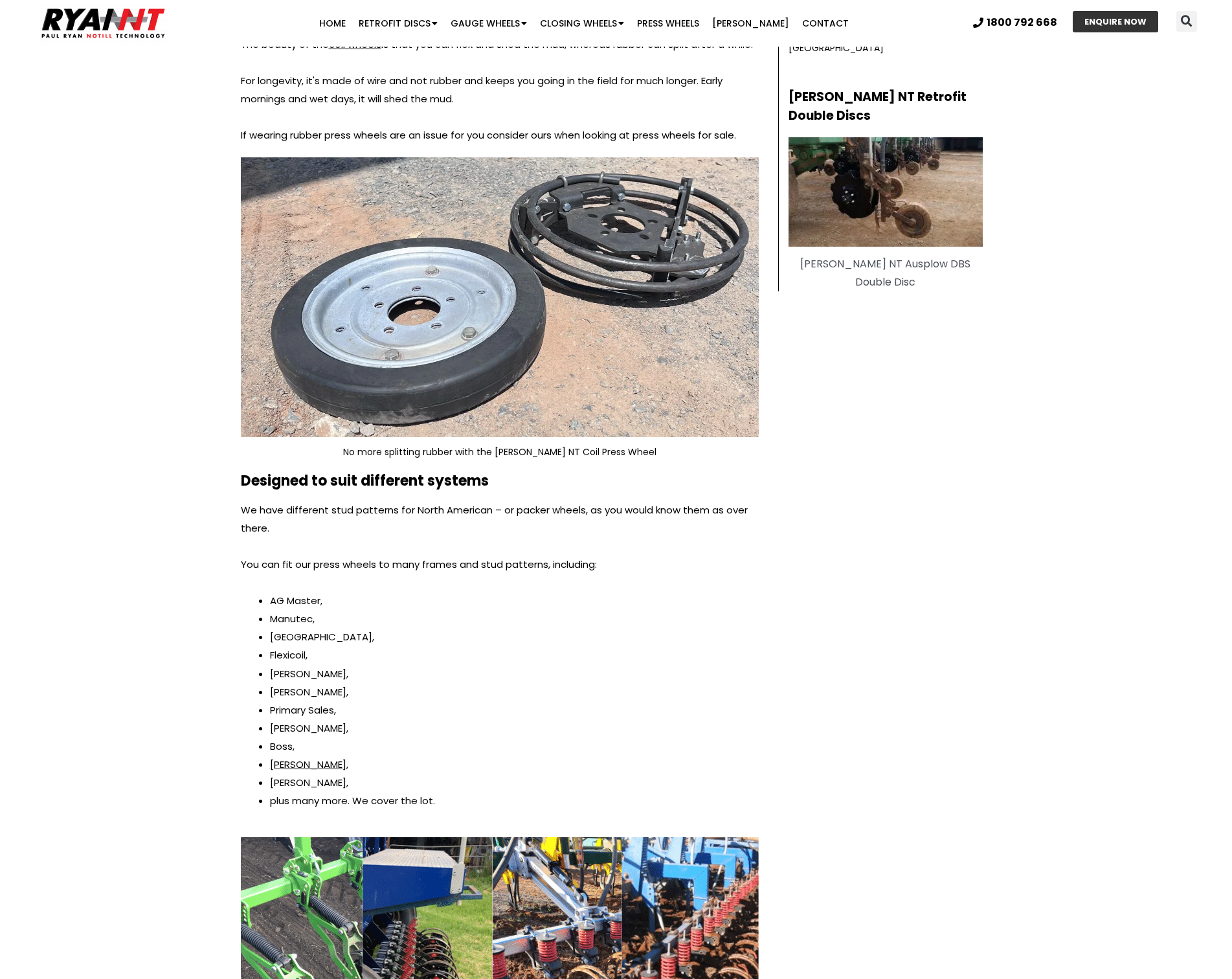
drag, startPoint x: 849, startPoint y: 557, endPoint x: 877, endPoint y: 494, distance: 68.9
click at [849, 557] on div "Paul Ryan Paul Ryan is the National Sales Manager of RYAN NT (Ryan Farming Mach…" at bounding box center [888, 726] width 233 height 2657
click at [1123, 21] on span "ENQUIRE NOW" at bounding box center [1115, 21] width 62 height 8
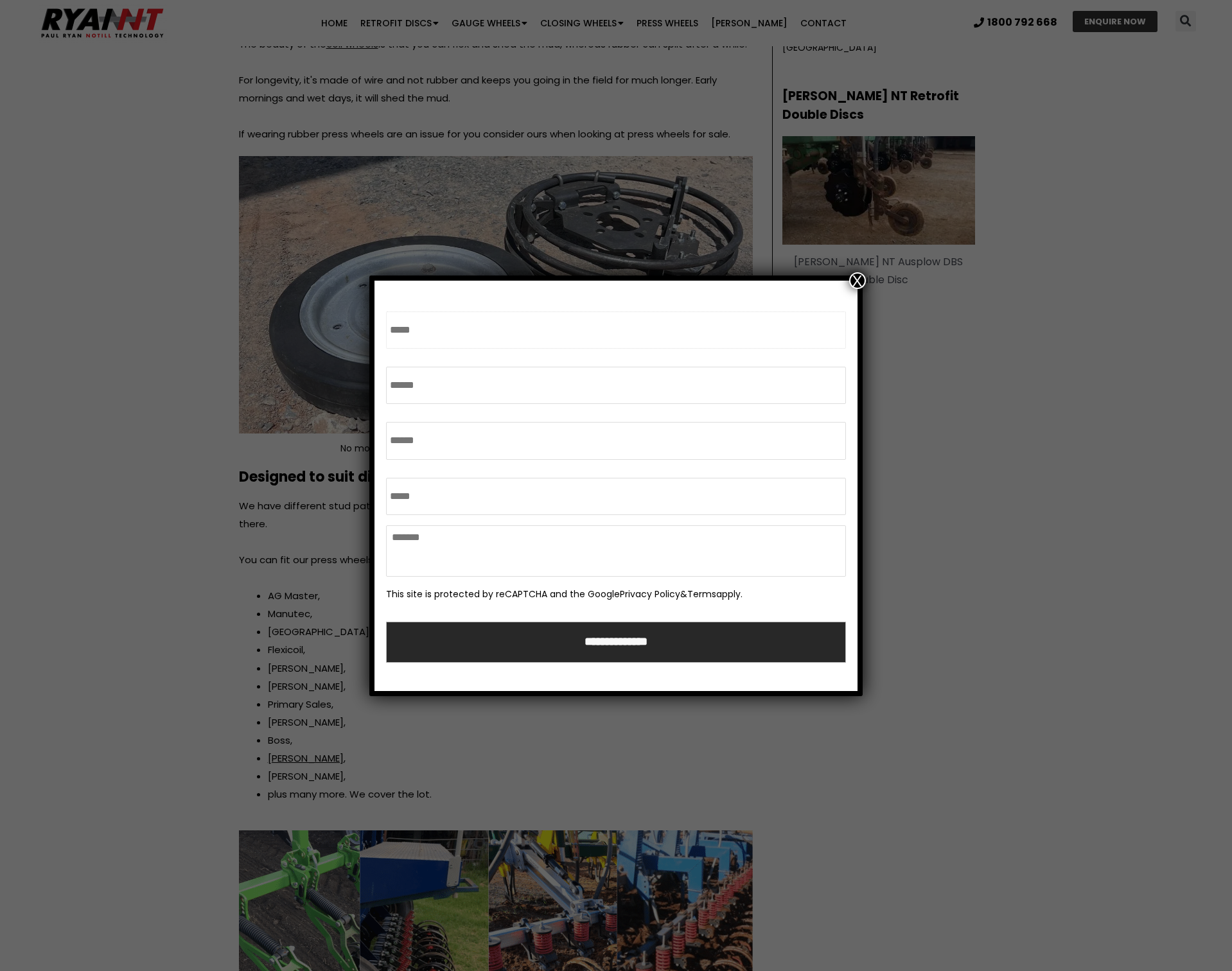
click at [501, 322] on input "Name *" at bounding box center [615, 330] width 459 height 37
type input "**********"
type input "********"
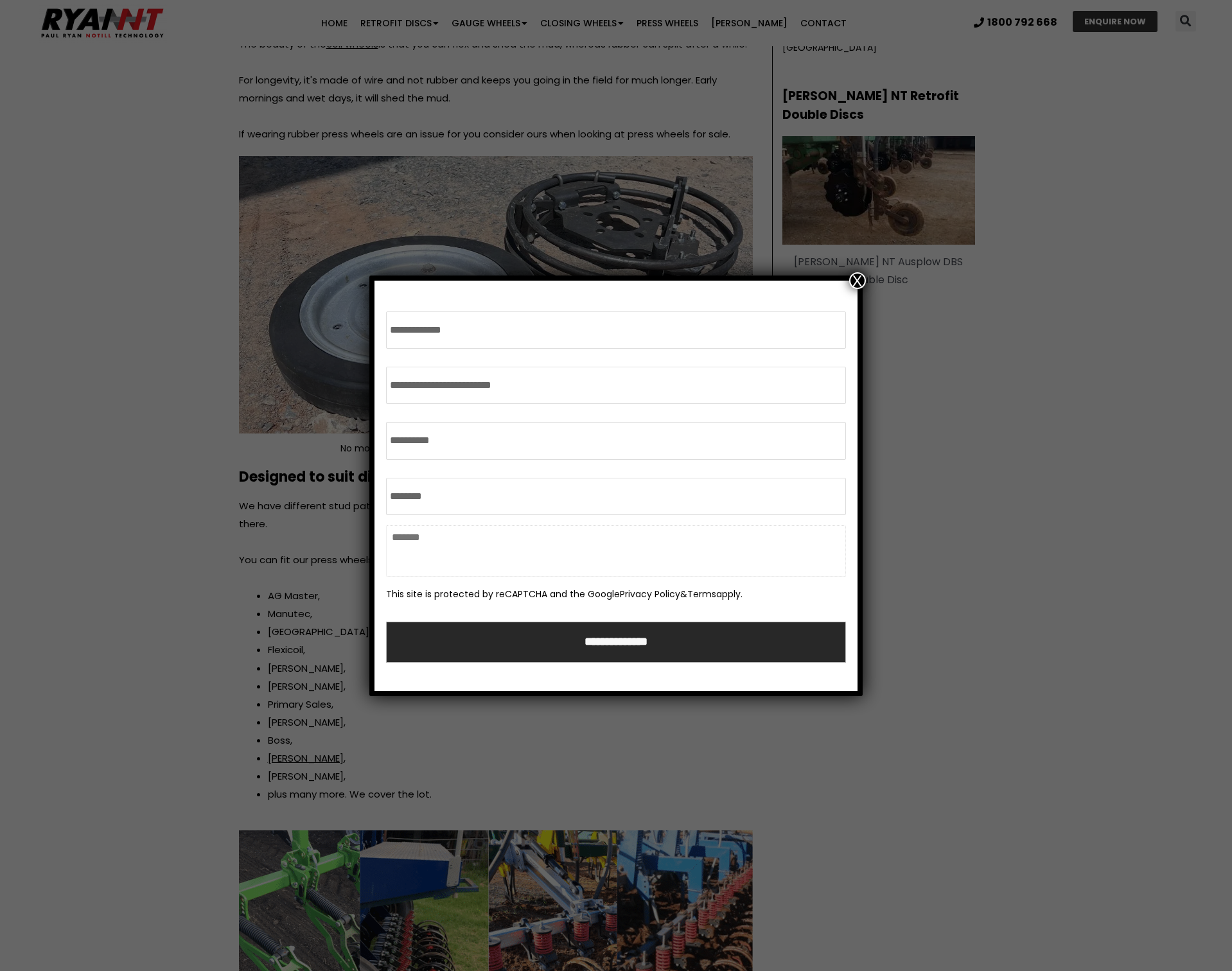
click at [477, 549] on textarea "Message" at bounding box center [615, 551] width 459 height 51
drag, startPoint x: 477, startPoint y: 549, endPoint x: 414, endPoint y: 545, distance: 63.1
click at [414, 545] on textarea "Message" at bounding box center [615, 551] width 459 height 51
click at [856, 280] on button "X" at bounding box center [858, 281] width 17 height 17
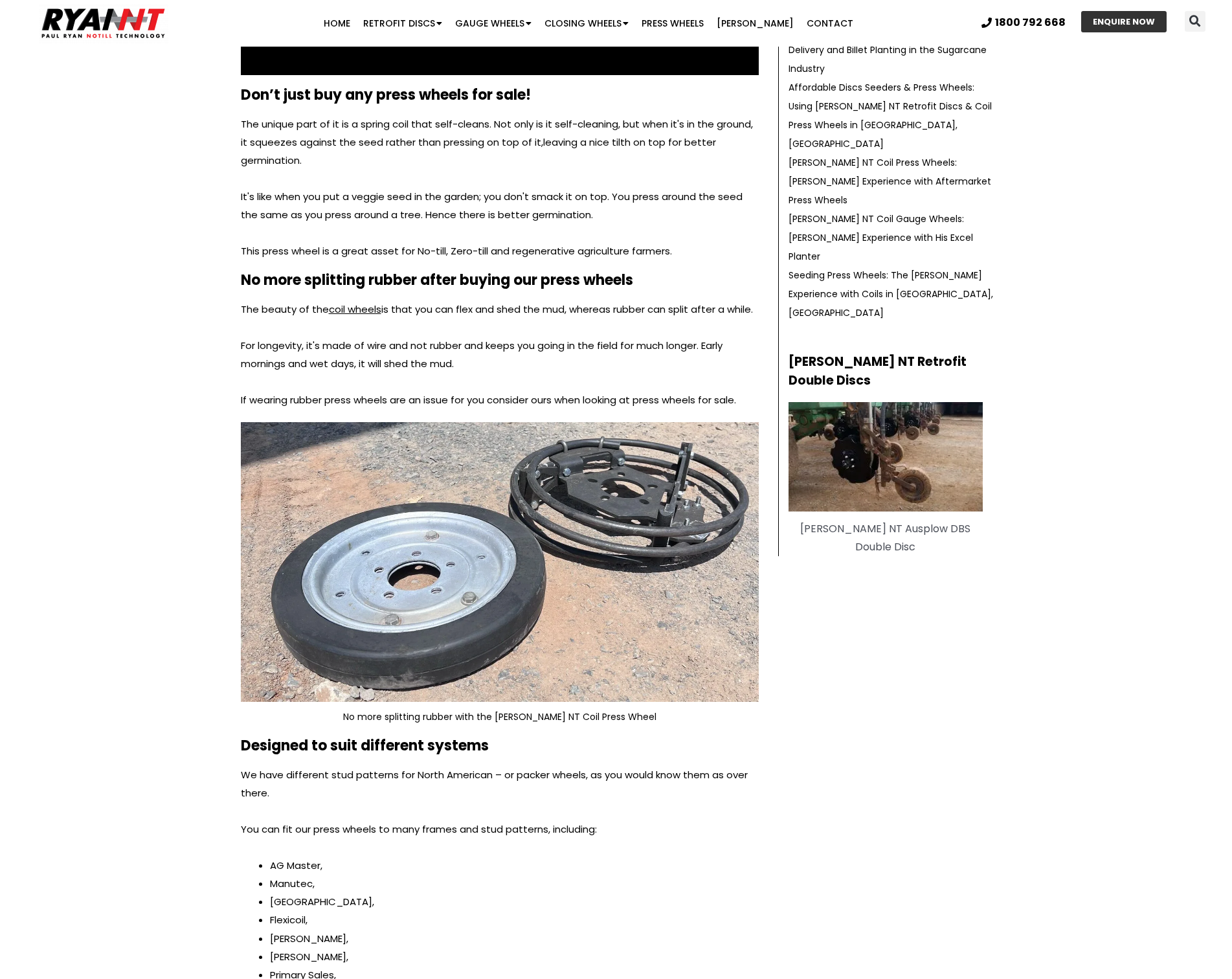
scroll to position [259, 0]
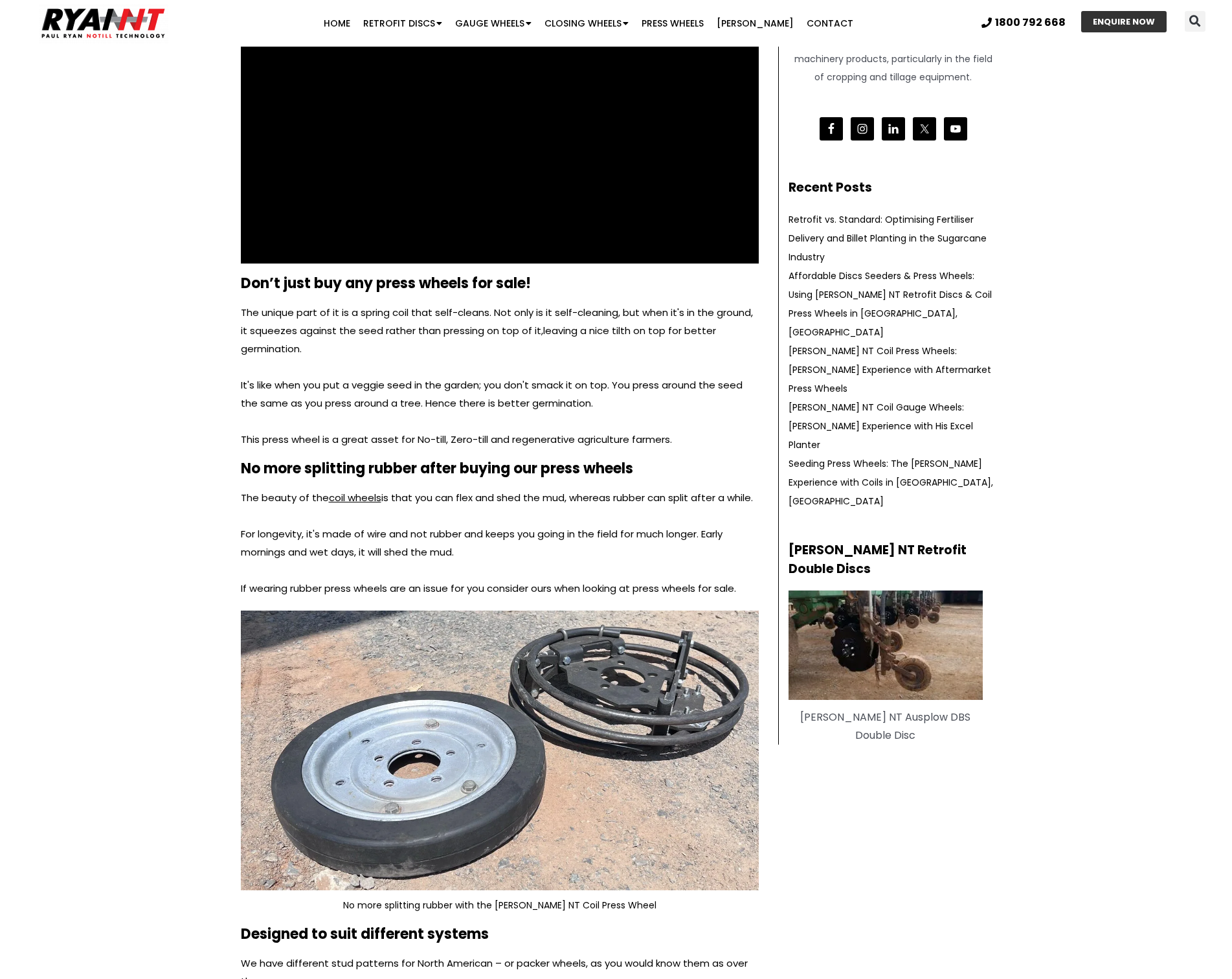
click at [543, 379] on p "It's like when you put a veggie seed in the garden; you don't smack it on top. …" at bounding box center [500, 394] width 518 height 36
click at [359, 427] on p at bounding box center [500, 422] width 518 height 18
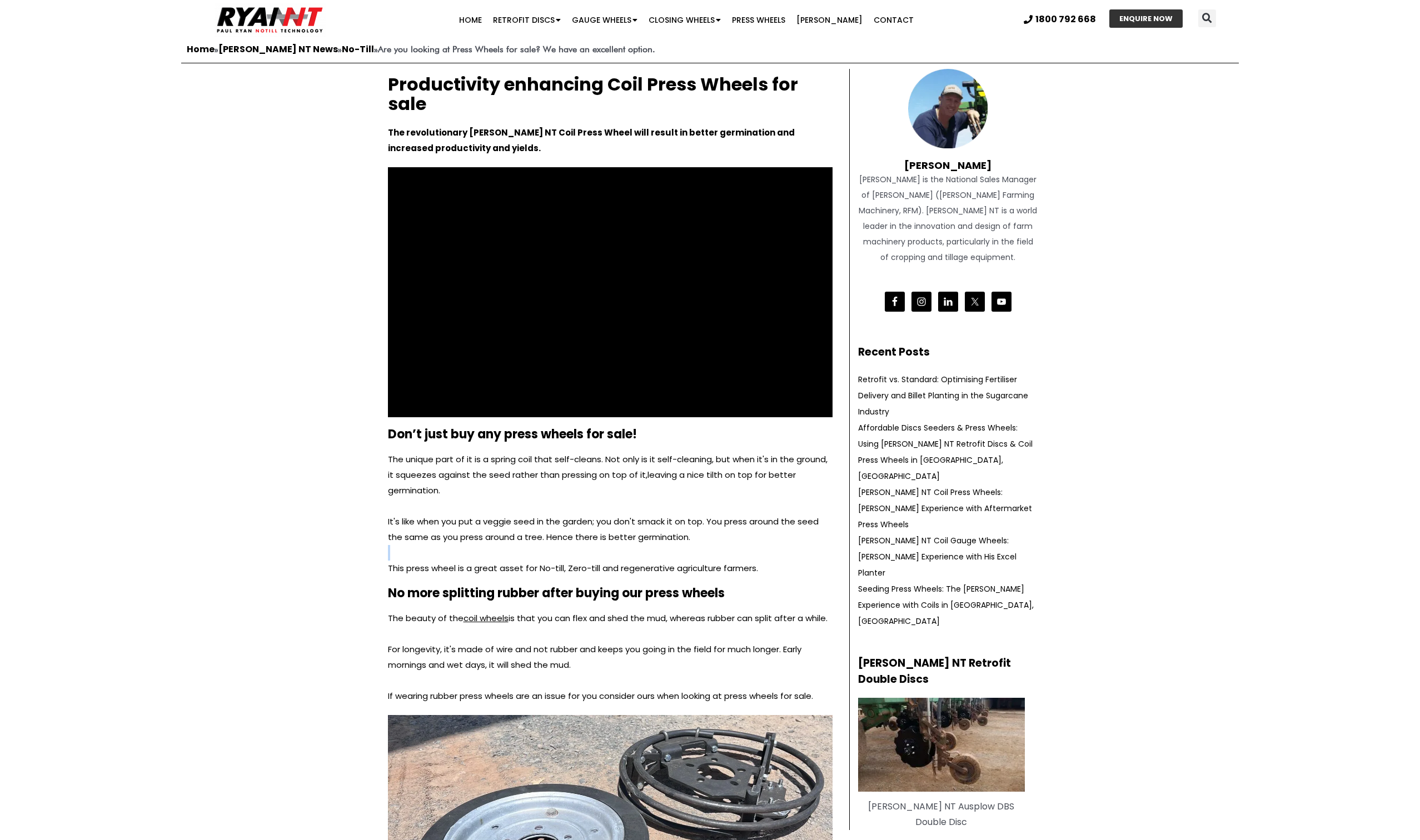
scroll to position [56, 0]
